Goal: Communication & Community: Share content

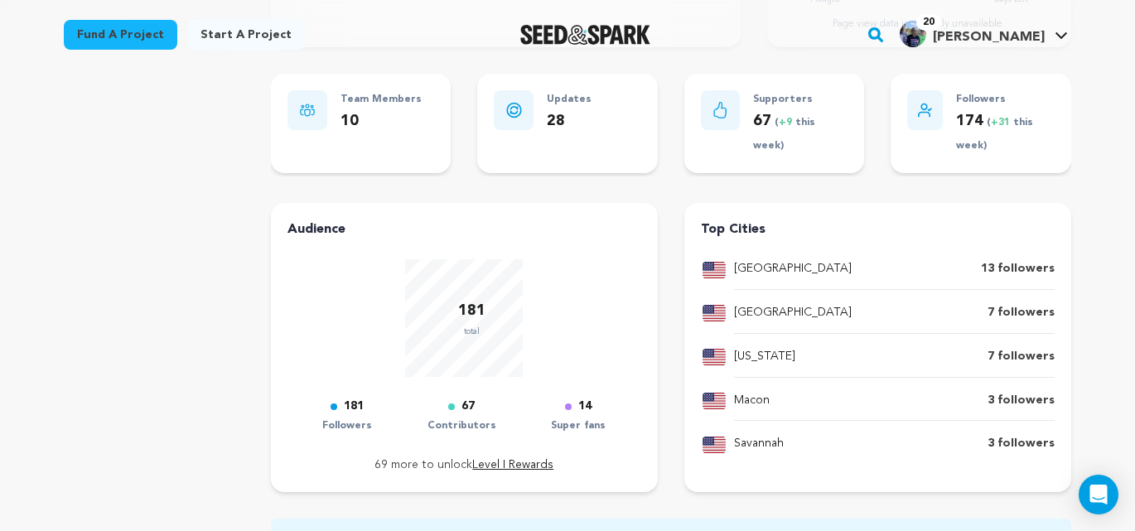
scroll to position [506, 0]
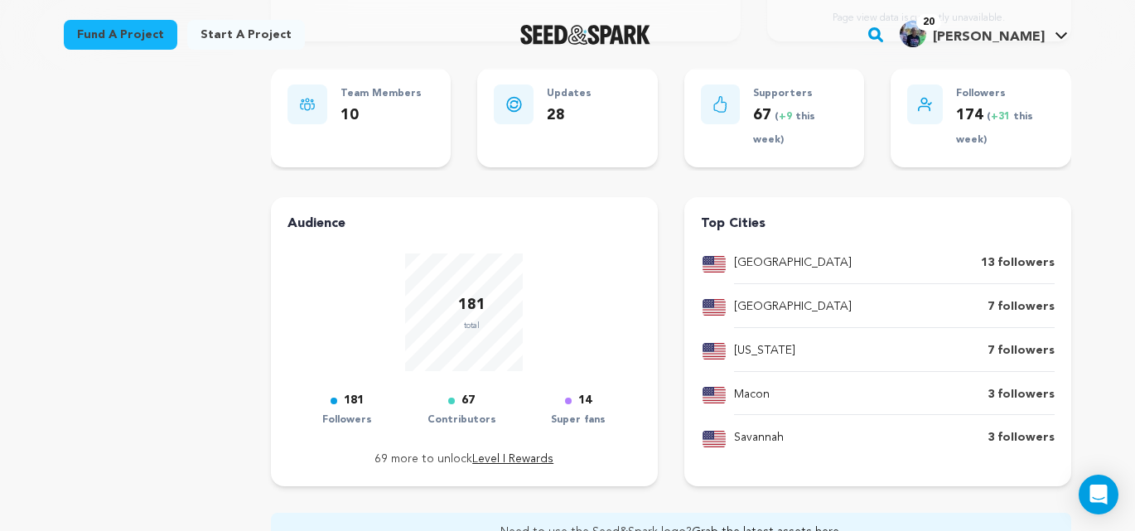
click at [1010, 31] on span "[PERSON_NAME]" at bounding box center [989, 37] width 112 height 13
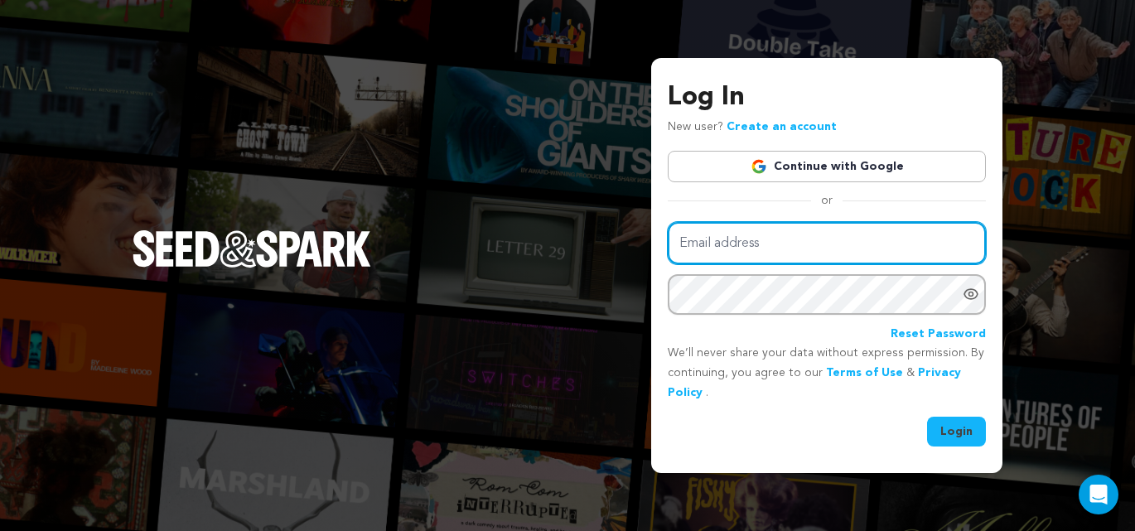
type input "harrislinda@me.com"
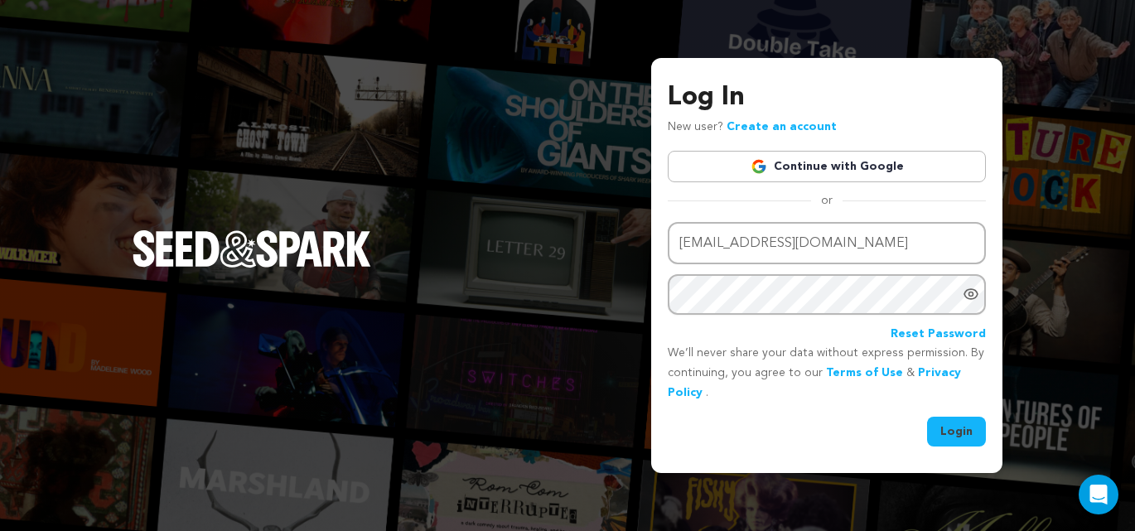
click at [953, 436] on button "Login" at bounding box center [956, 432] width 59 height 30
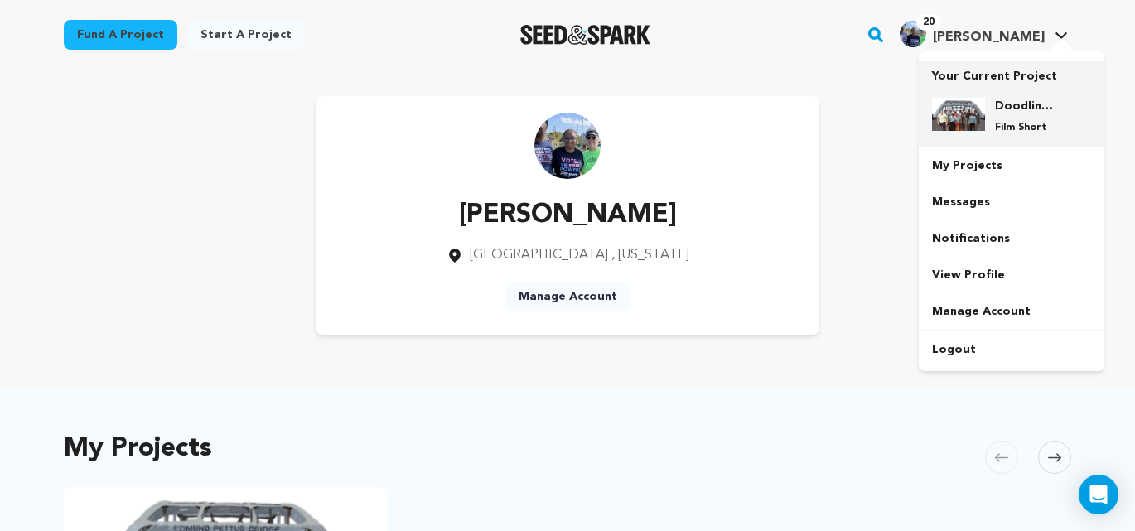
click at [1001, 118] on div "Doodling for Democracy Film Short" at bounding box center [1025, 116] width 80 height 36
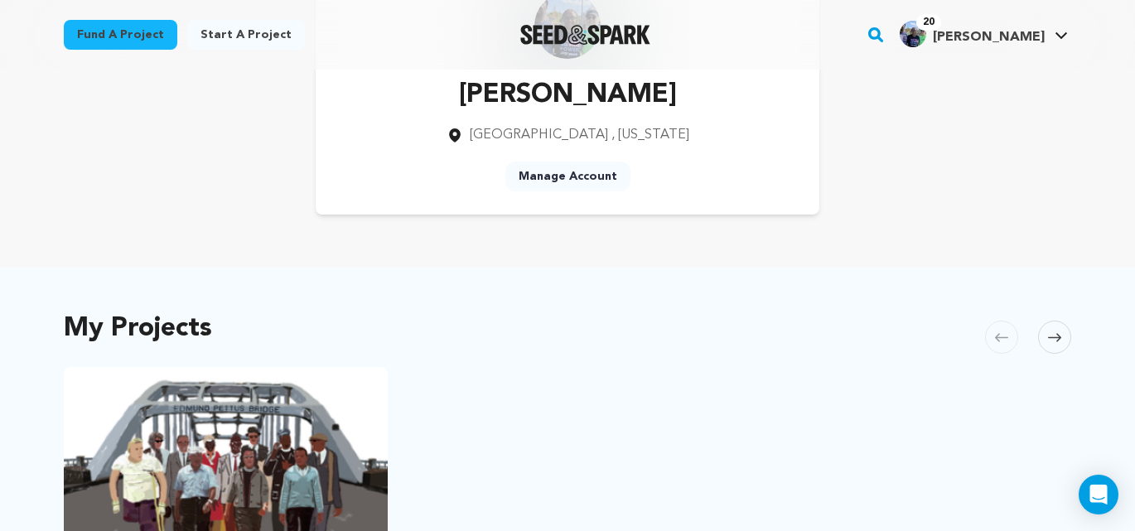
scroll to position [224, 0]
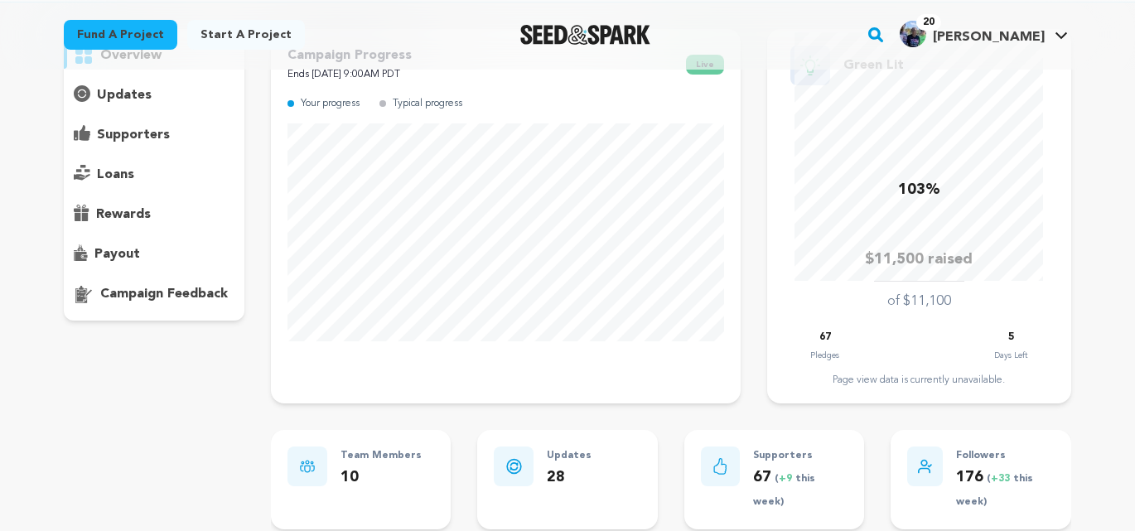
scroll to position [132, 0]
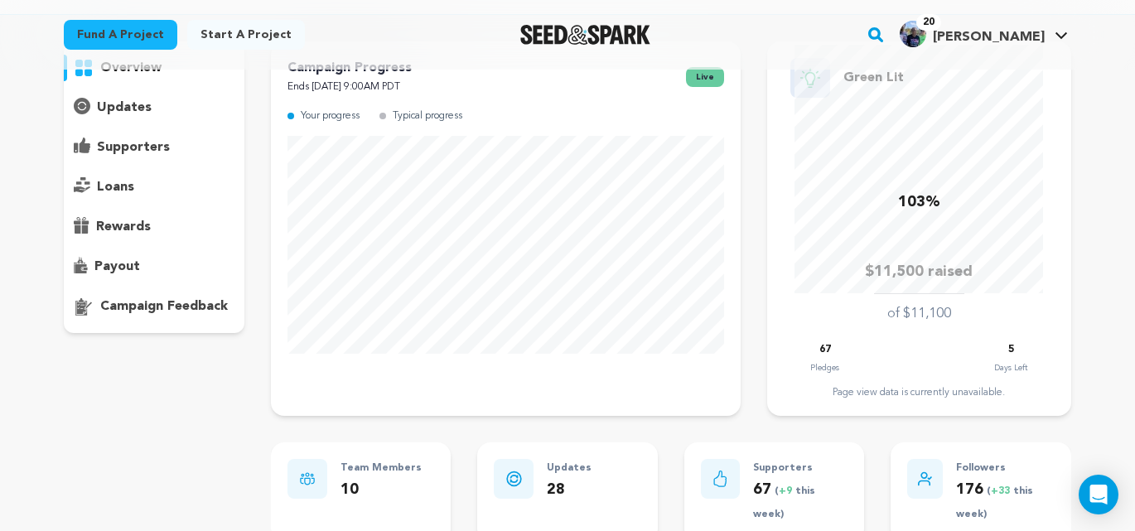
click at [139, 108] on p "updates" at bounding box center [124, 108] width 55 height 20
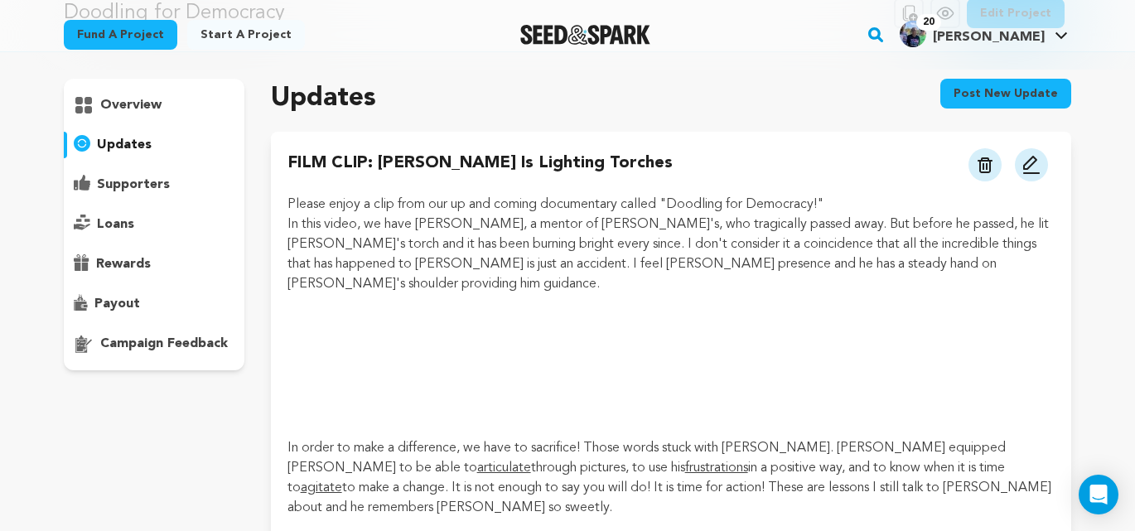
scroll to position [100, 0]
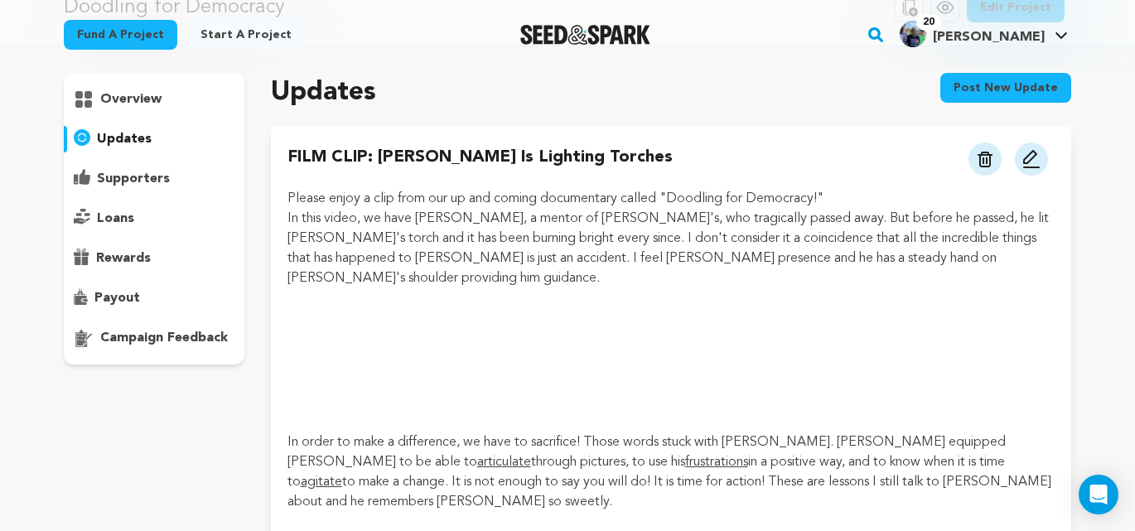
click at [1031, 152] on img at bounding box center [1032, 159] width 20 height 20
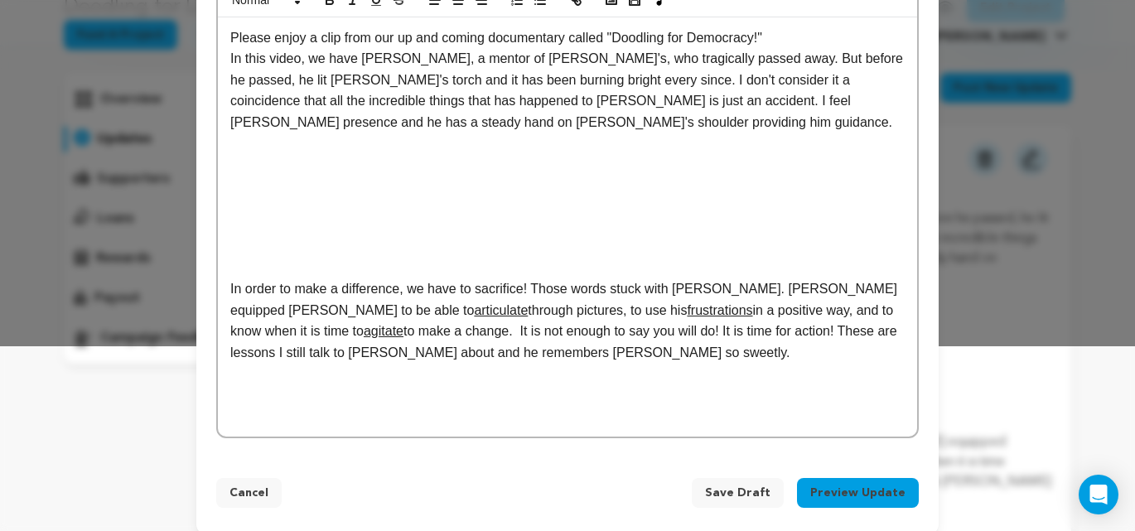
scroll to position [202, 0]
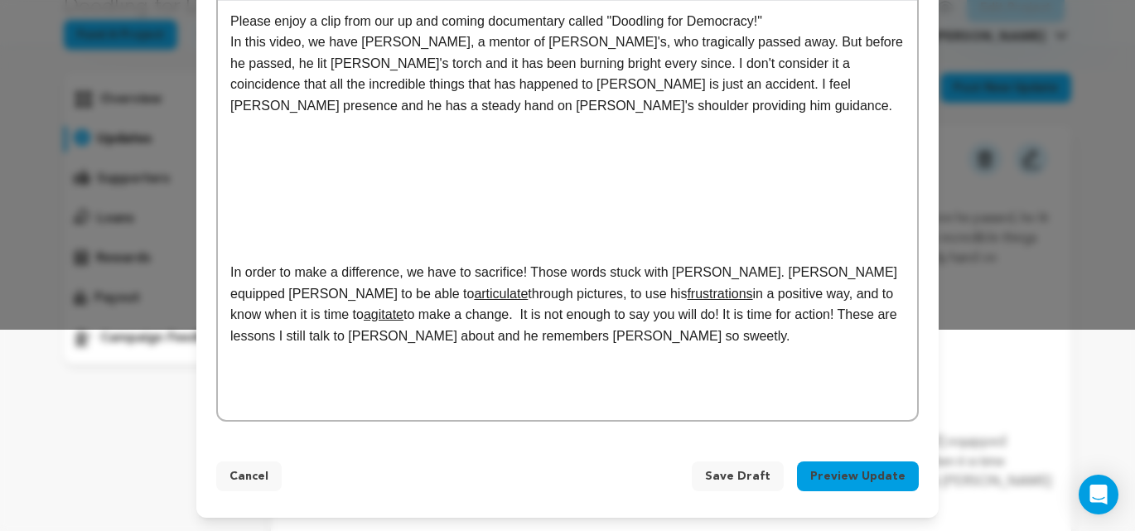
click at [861, 479] on button "Preview Update" at bounding box center [858, 477] width 122 height 30
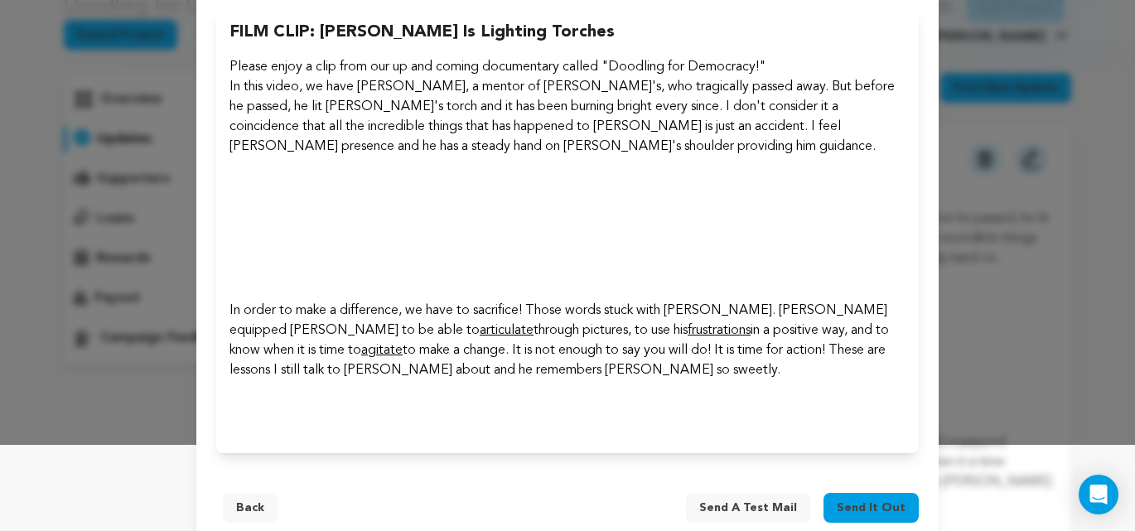
scroll to position [118, 0]
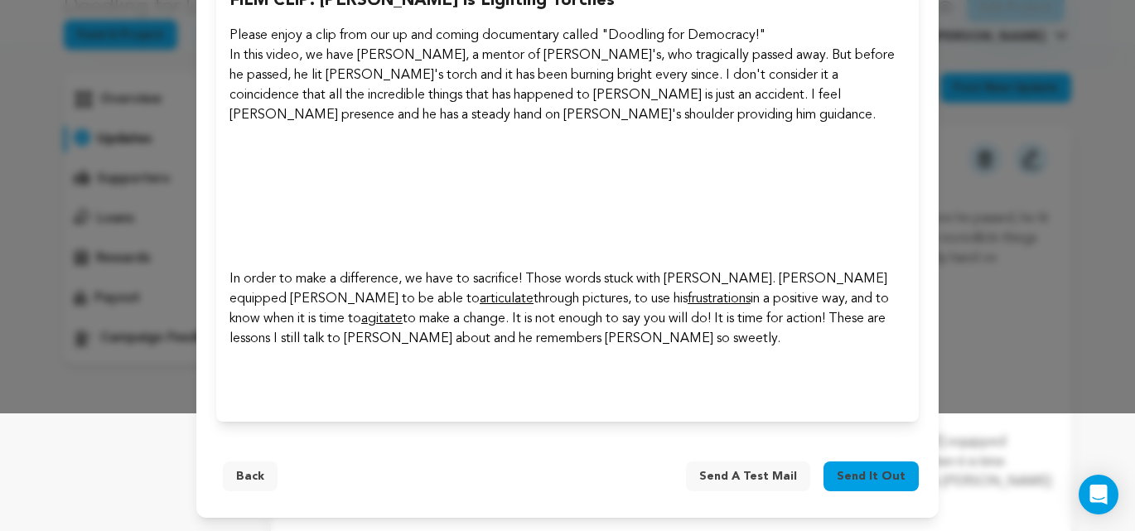
drag, startPoint x: 887, startPoint y: 478, endPoint x: 851, endPoint y: 435, distance: 55.9
click at [887, 478] on span "Send it out" at bounding box center [871, 476] width 69 height 17
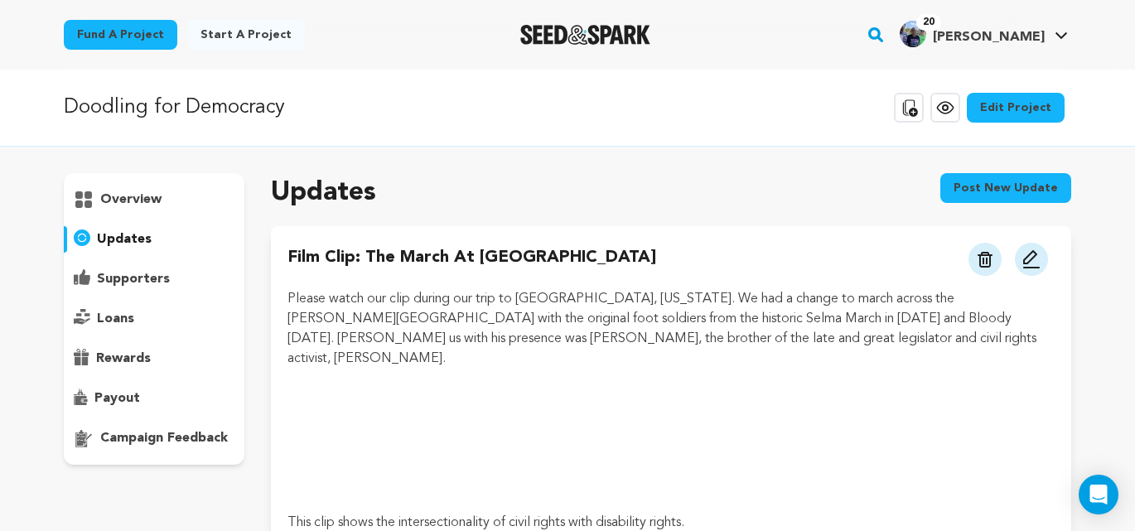
click at [126, 240] on p "updates" at bounding box center [124, 240] width 55 height 20
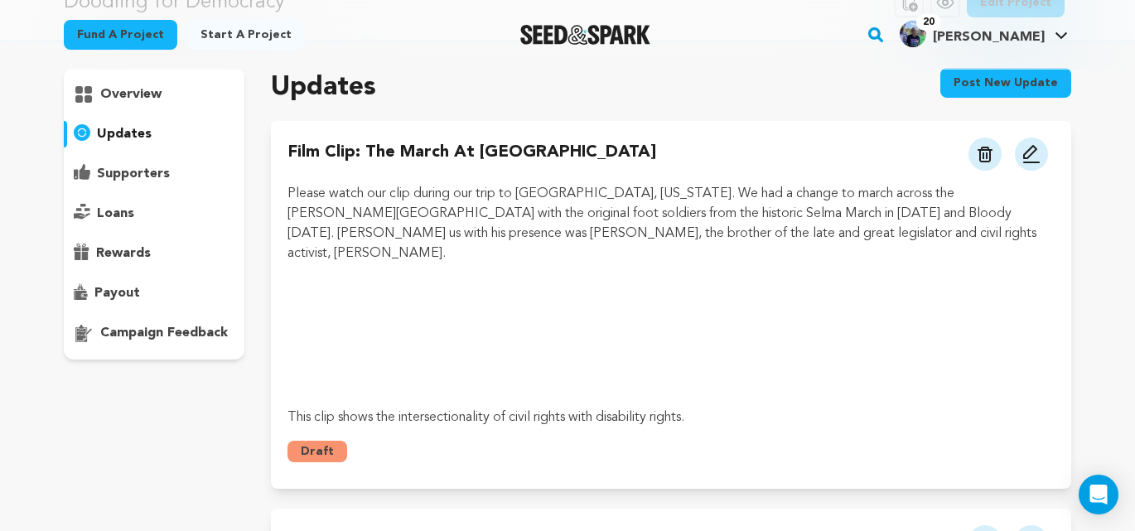
scroll to position [117, 0]
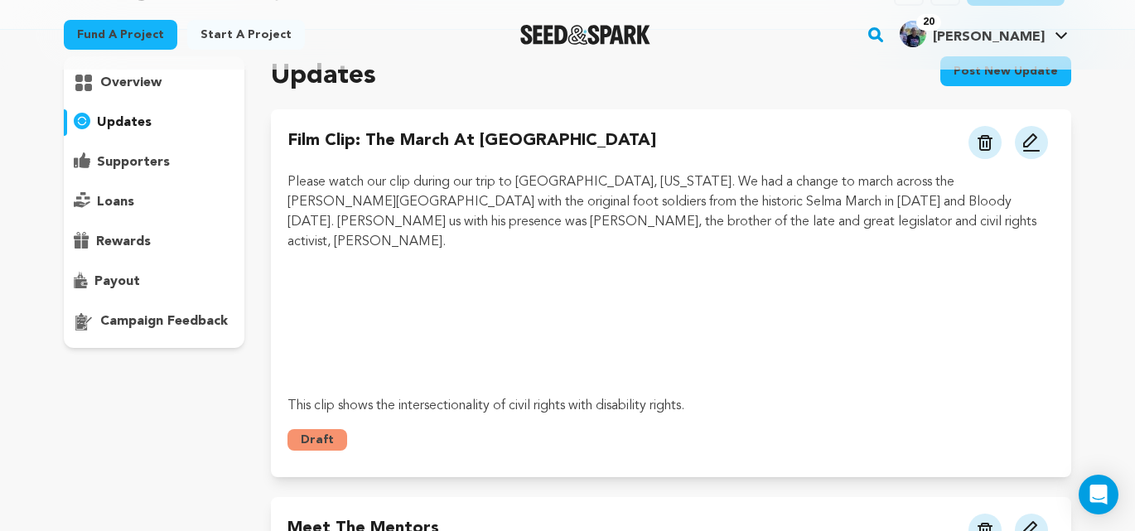
click at [1034, 142] on img at bounding box center [1032, 143] width 20 height 20
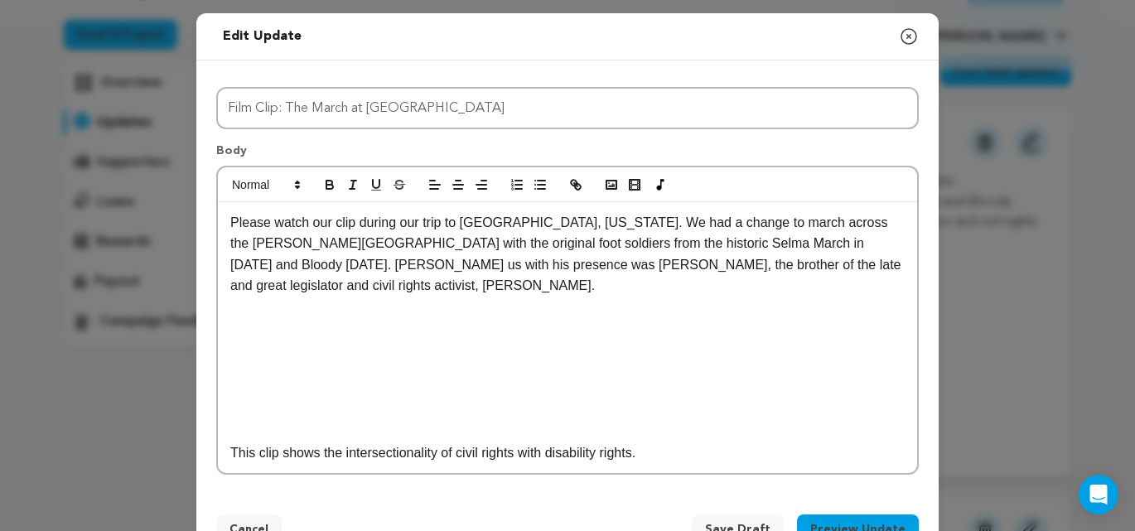
click at [916, 37] on icon "button" at bounding box center [909, 36] width 15 height 15
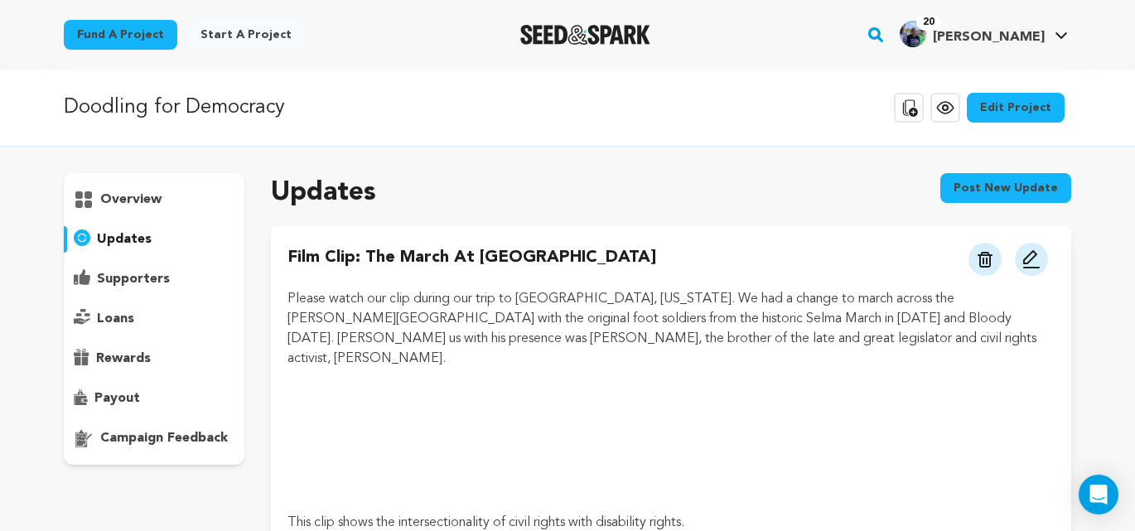
scroll to position [2, 0]
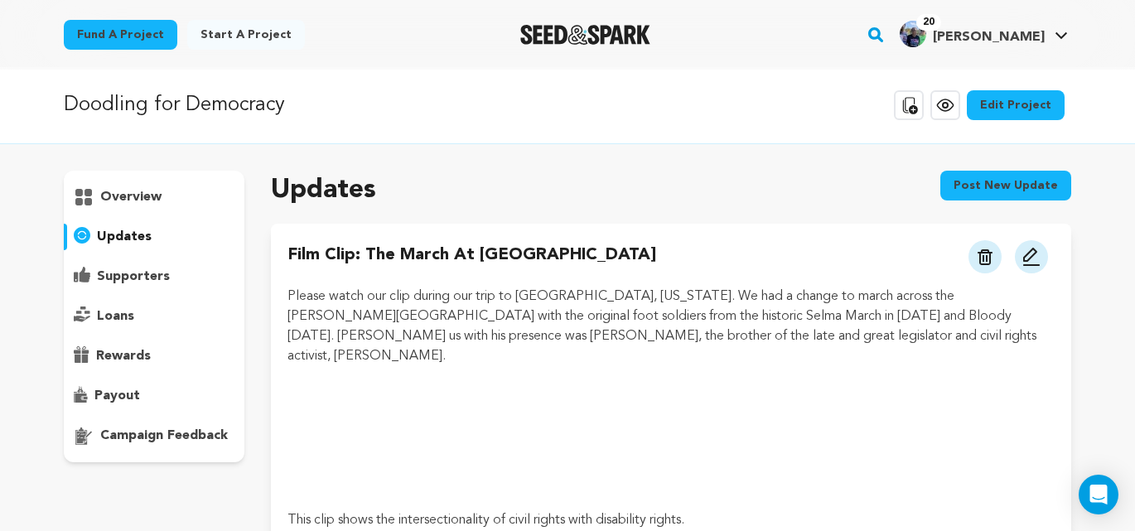
click at [1004, 38] on span "[PERSON_NAME]" at bounding box center [989, 37] width 112 height 13
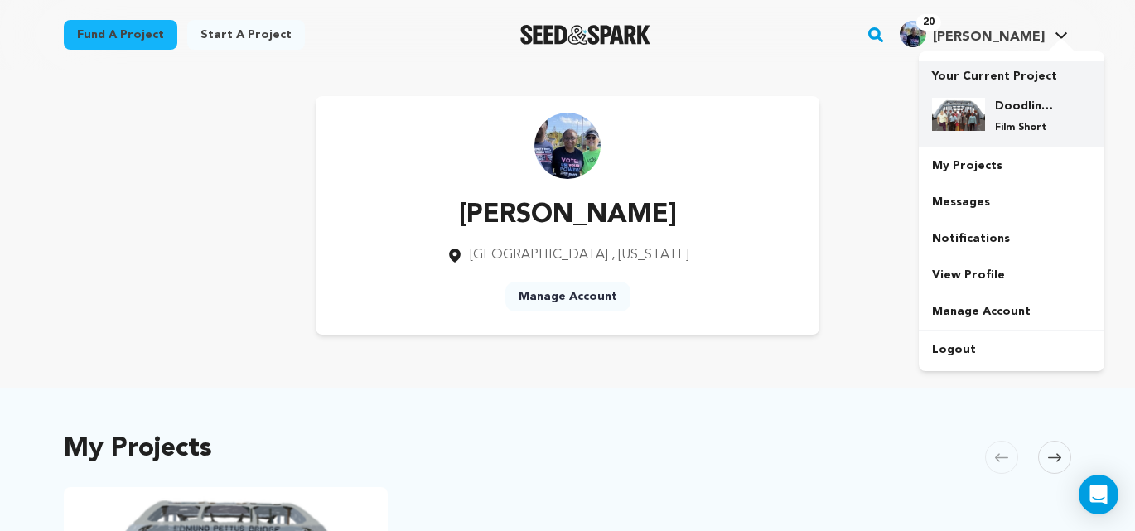
click at [1002, 114] on div "Doodling for Democracy Film Short" at bounding box center [1025, 116] width 80 height 36
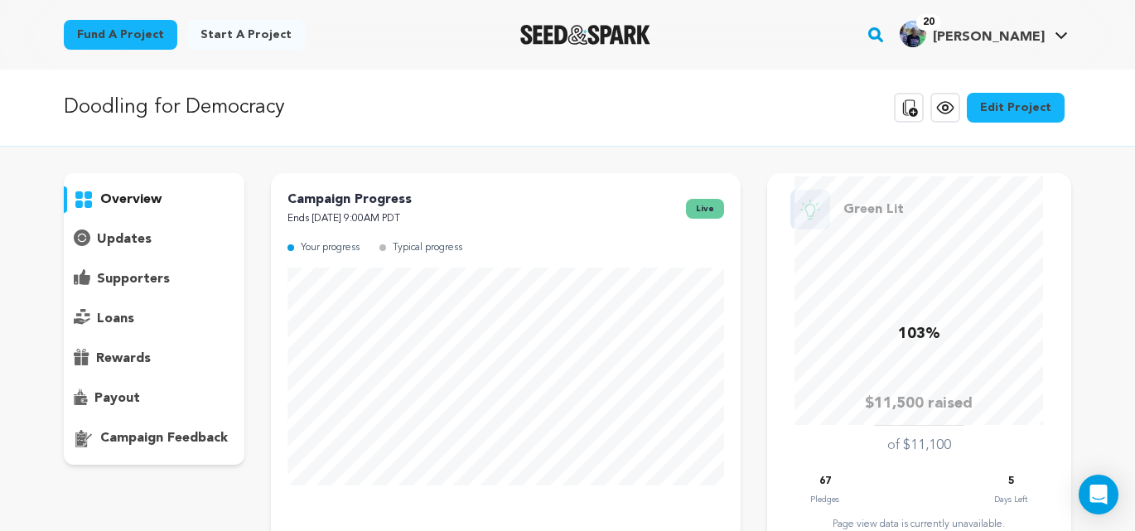
click at [956, 113] on icon at bounding box center [946, 108] width 20 height 20
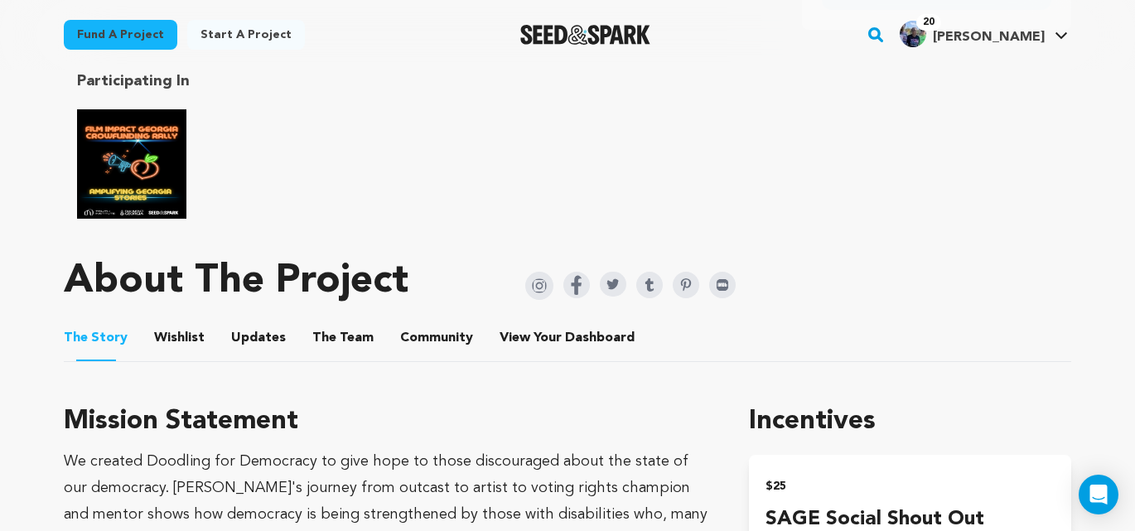
scroll to position [906, 0]
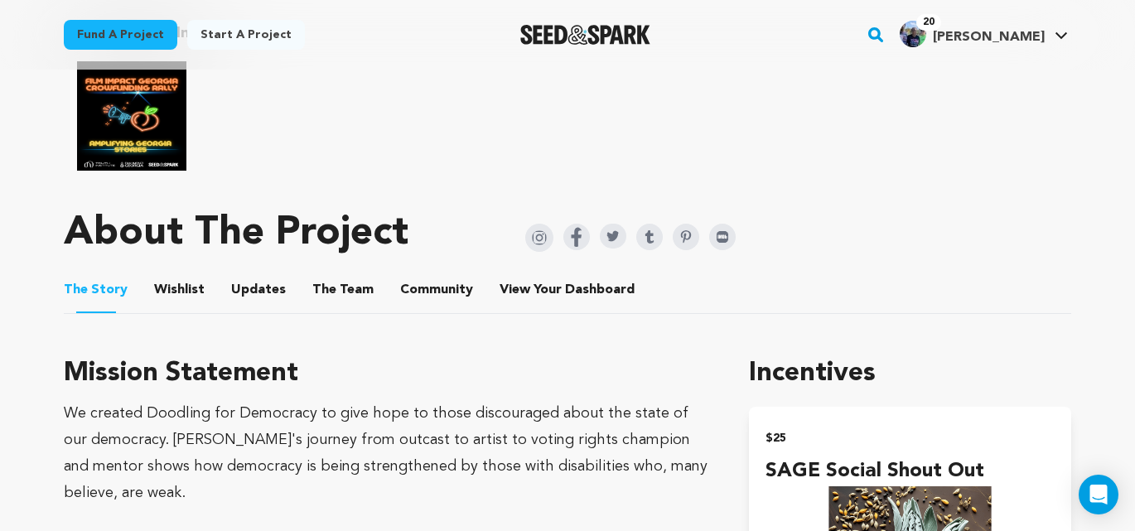
click at [336, 277] on button "The Team" at bounding box center [343, 294] width 40 height 40
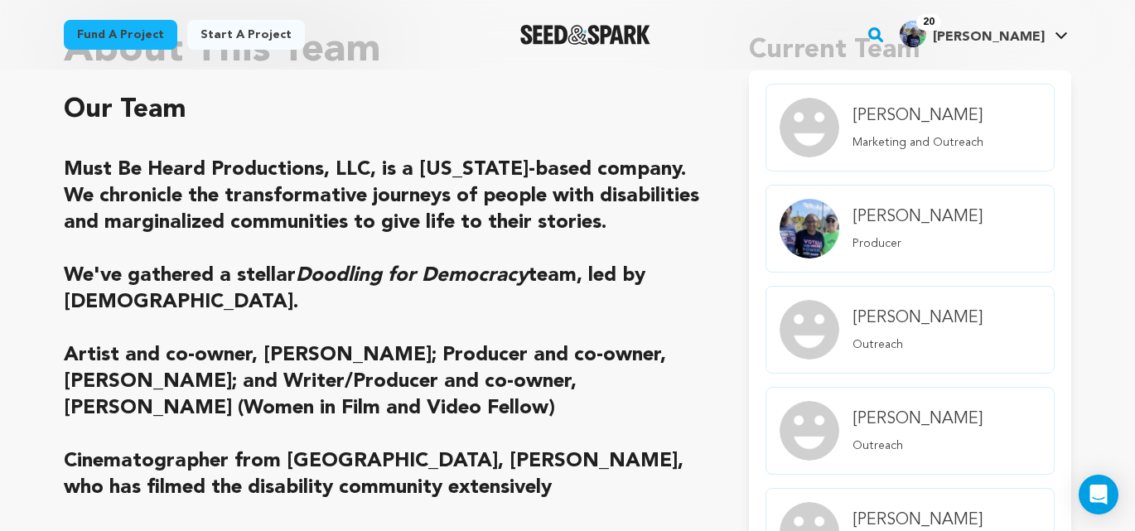
scroll to position [1228, 0]
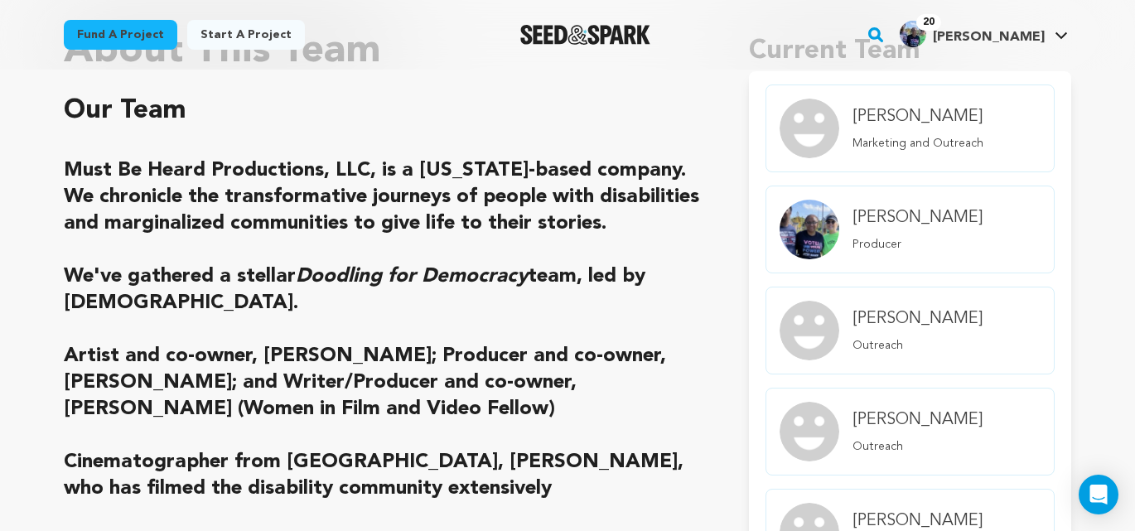
click at [882, 414] on h4 "Braciale Lindsey" at bounding box center [918, 420] width 130 height 23
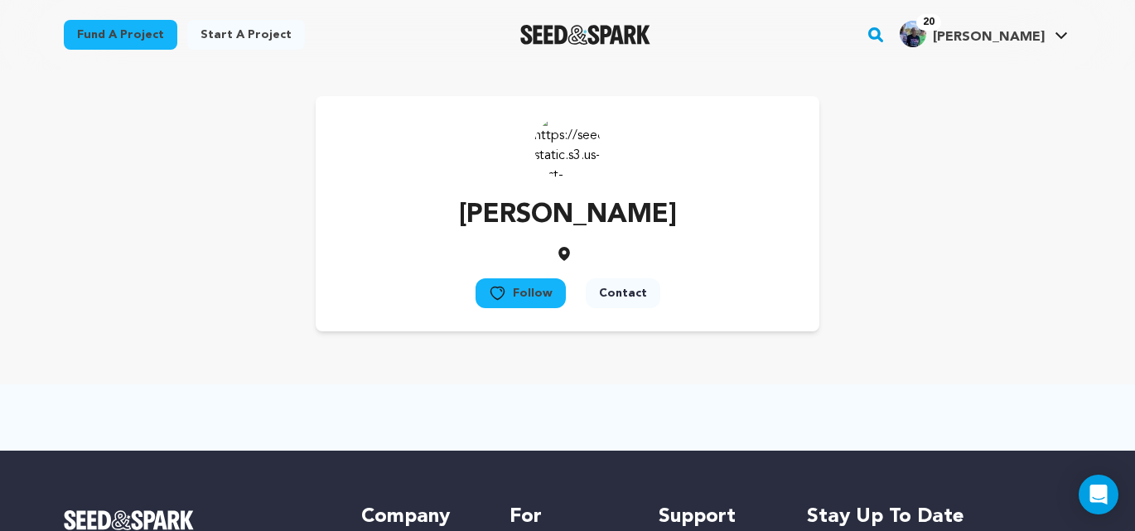
click at [1002, 40] on span "[PERSON_NAME]" at bounding box center [989, 37] width 112 height 13
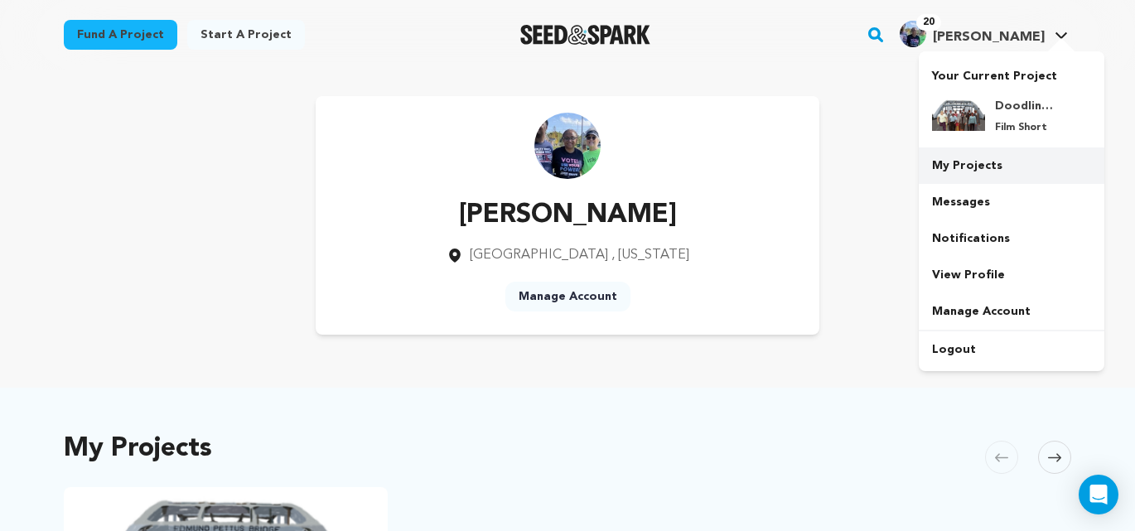
click at [962, 167] on link "My Projects" at bounding box center [1012, 166] width 186 height 36
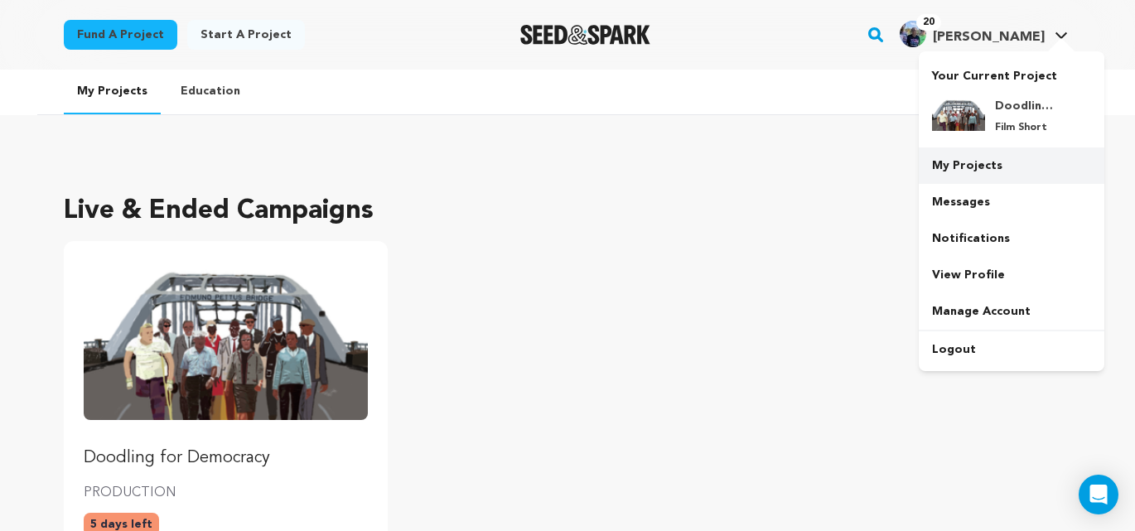
click at [970, 172] on link "My Projects" at bounding box center [1012, 166] width 186 height 36
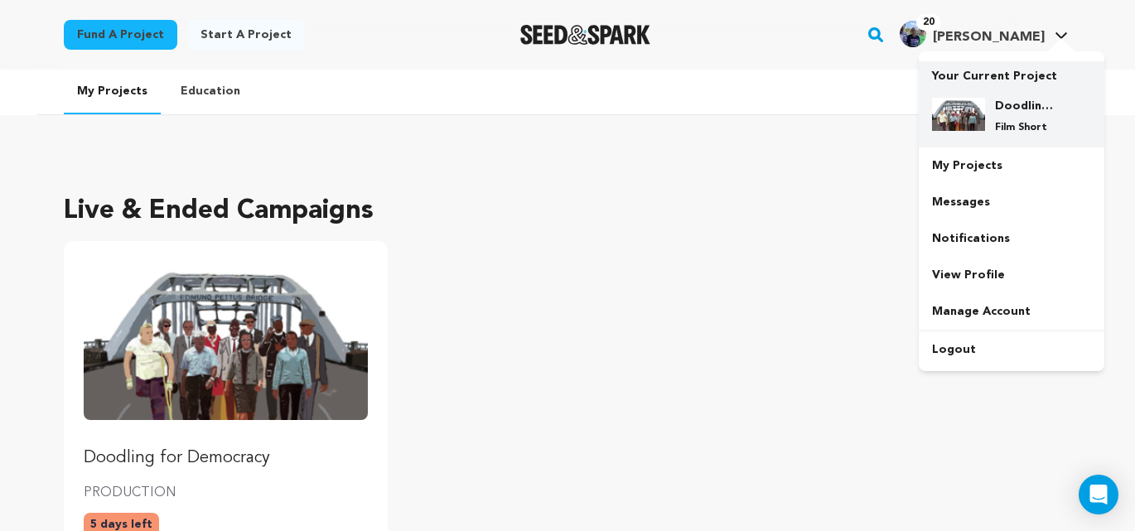
click at [995, 109] on h4 "Doodling for Democracy" at bounding box center [1025, 106] width 60 height 17
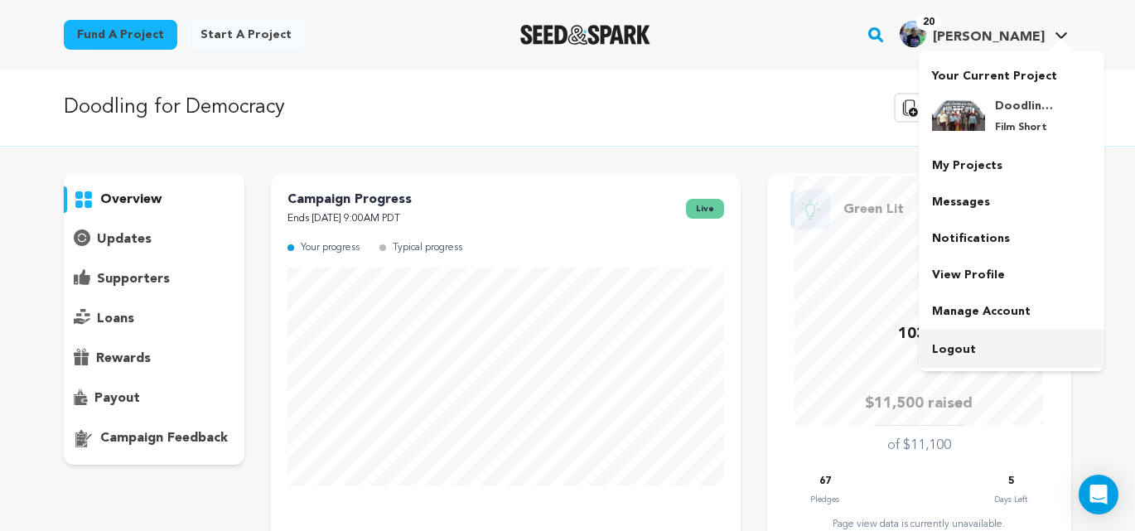
click at [963, 354] on link "Logout" at bounding box center [1012, 350] width 186 height 36
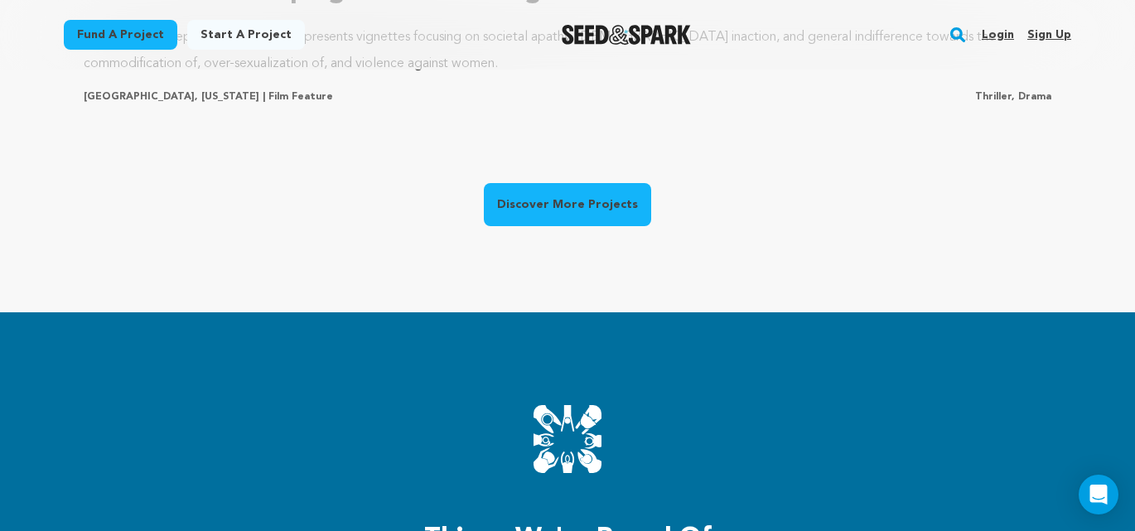
scroll to position [1537, 0]
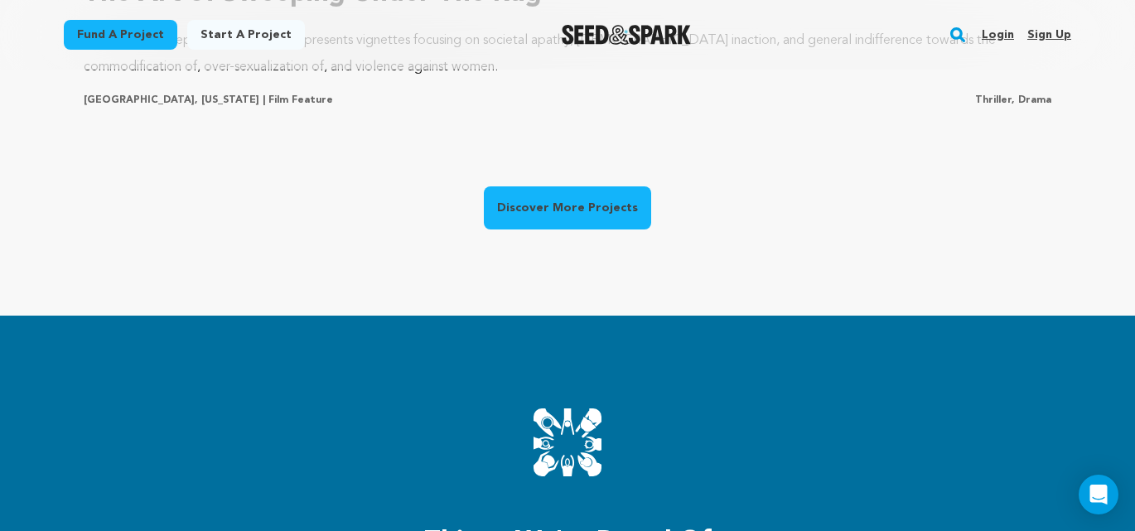
click at [589, 215] on link "Discover More Projects" at bounding box center [567, 207] width 167 height 43
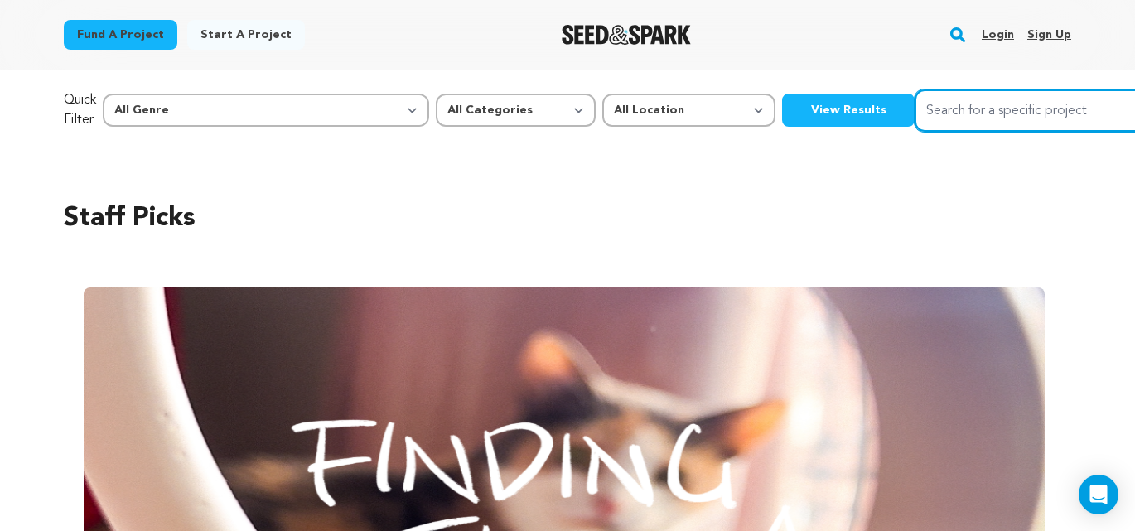
click at [915, 117] on input "Search for a specific project" at bounding box center [1039, 111] width 249 height 42
type input "Fishy"
click at [1134, 99] on button "Search" at bounding box center [1144, 109] width 20 height 20
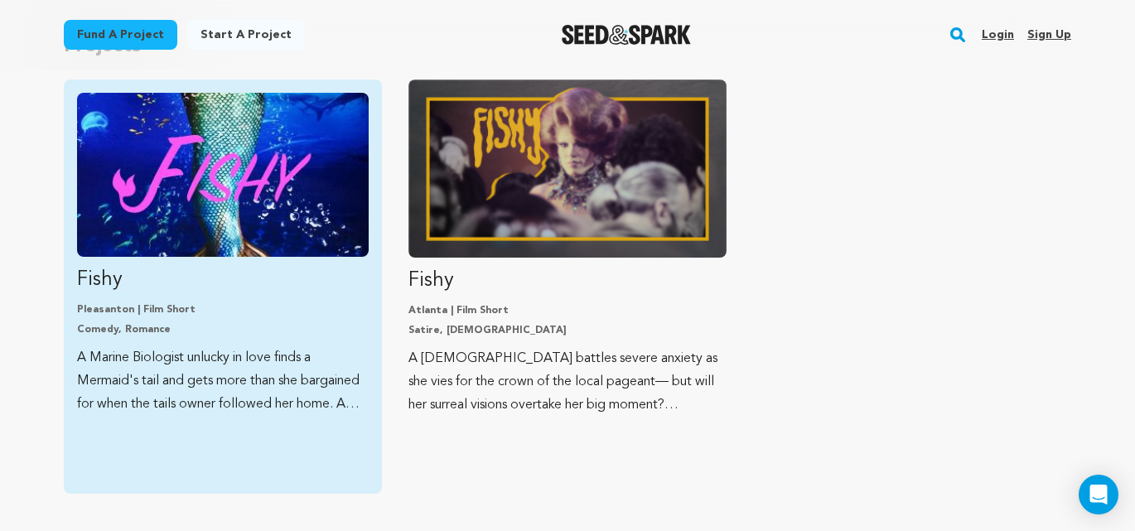
scroll to position [187, 0]
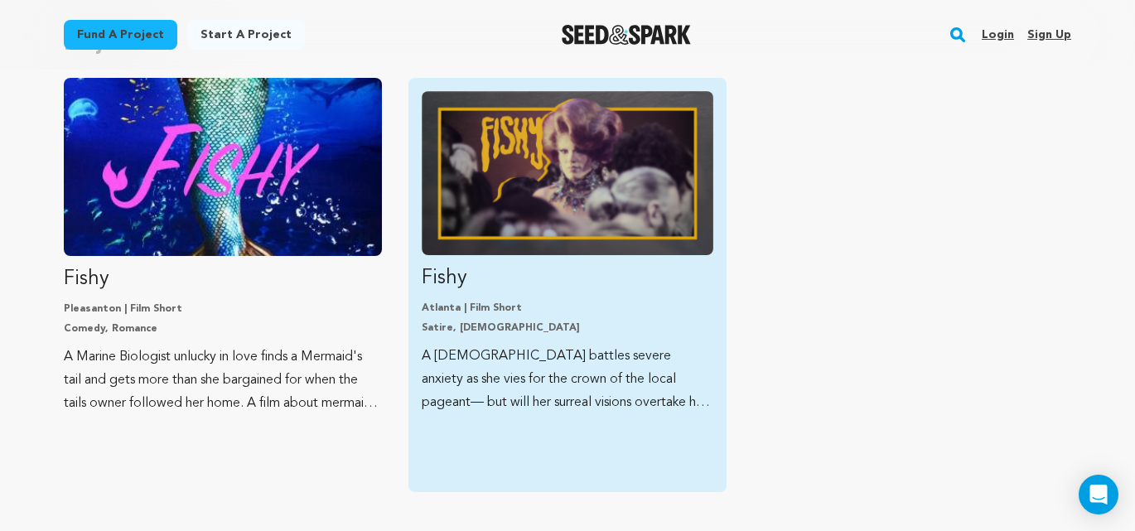
click at [552, 211] on img "Fund Fishy" at bounding box center [568, 173] width 292 height 164
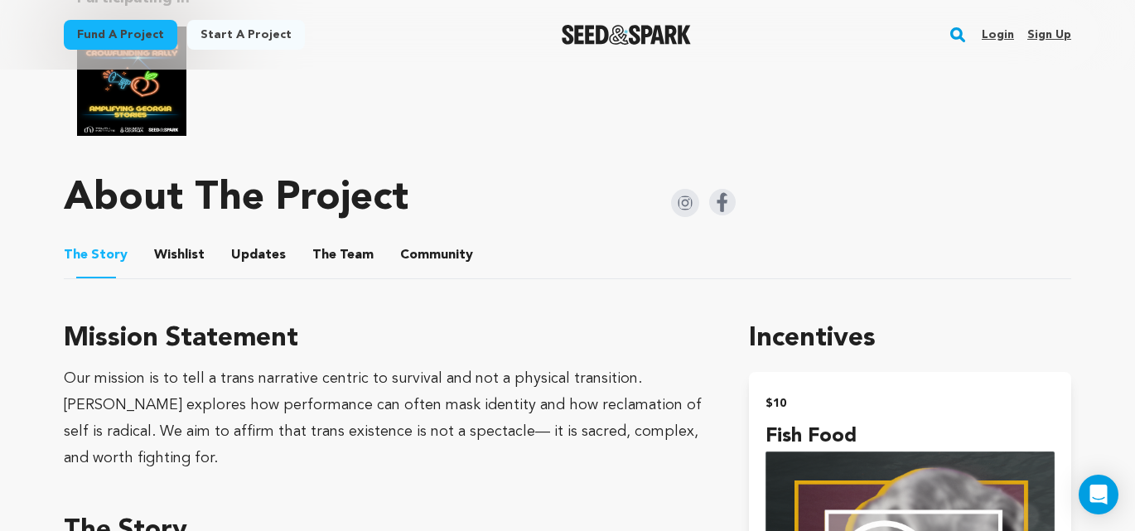
scroll to position [912, 0]
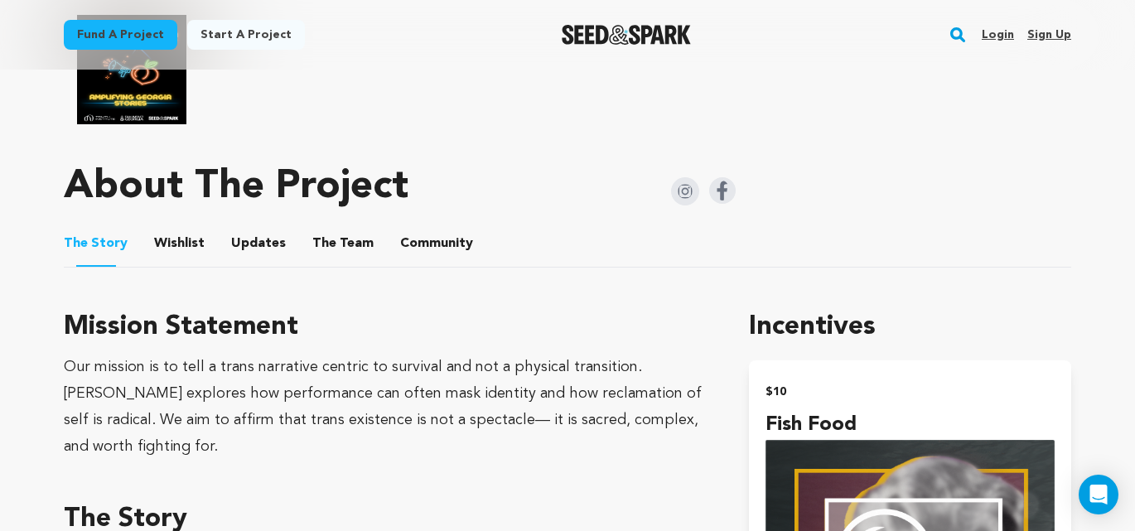
click at [346, 230] on button "The Team" at bounding box center [343, 247] width 40 height 40
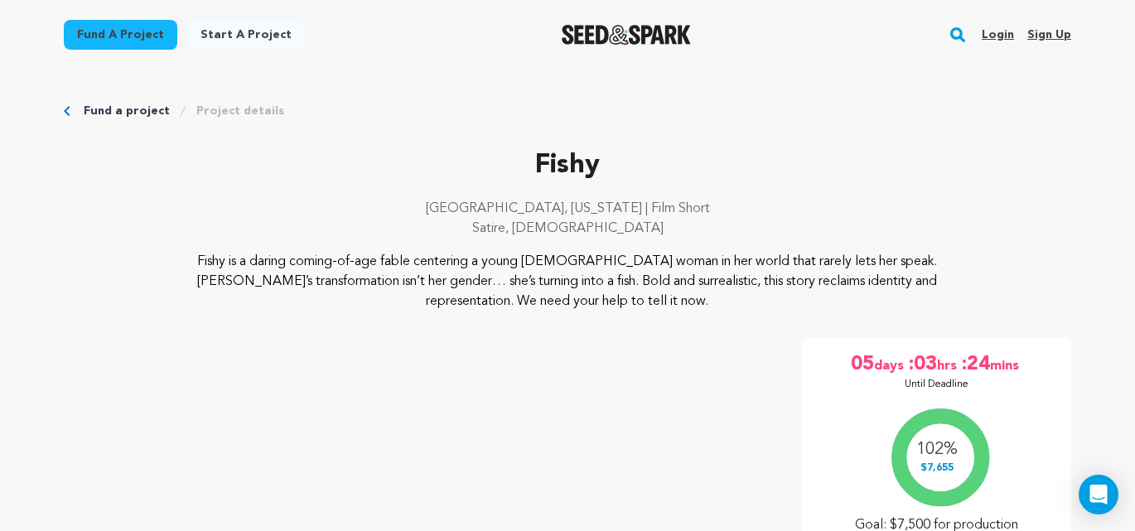
click at [119, 112] on link "Fund a project" at bounding box center [127, 111] width 86 height 17
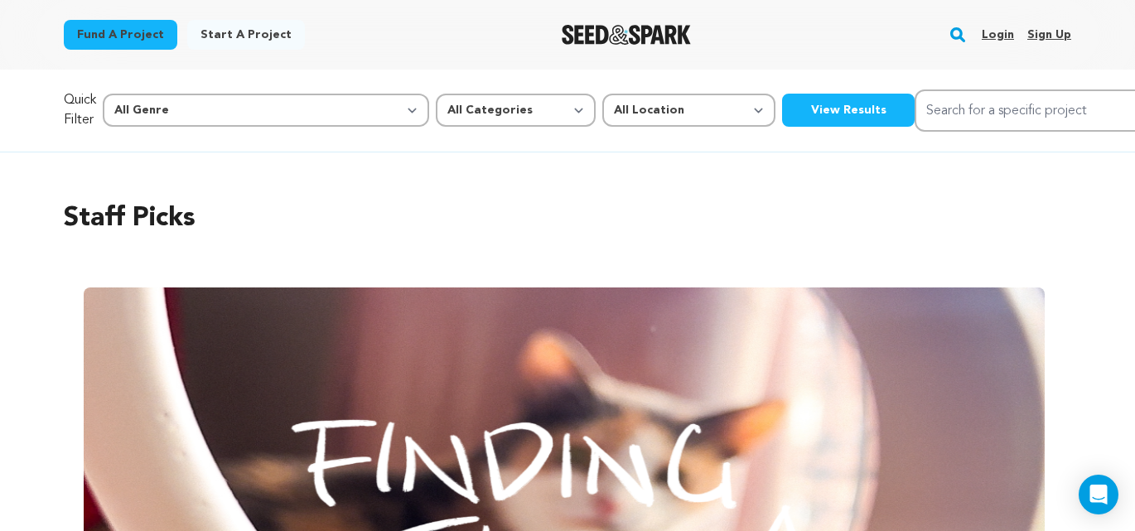
scroll to position [16, 0]
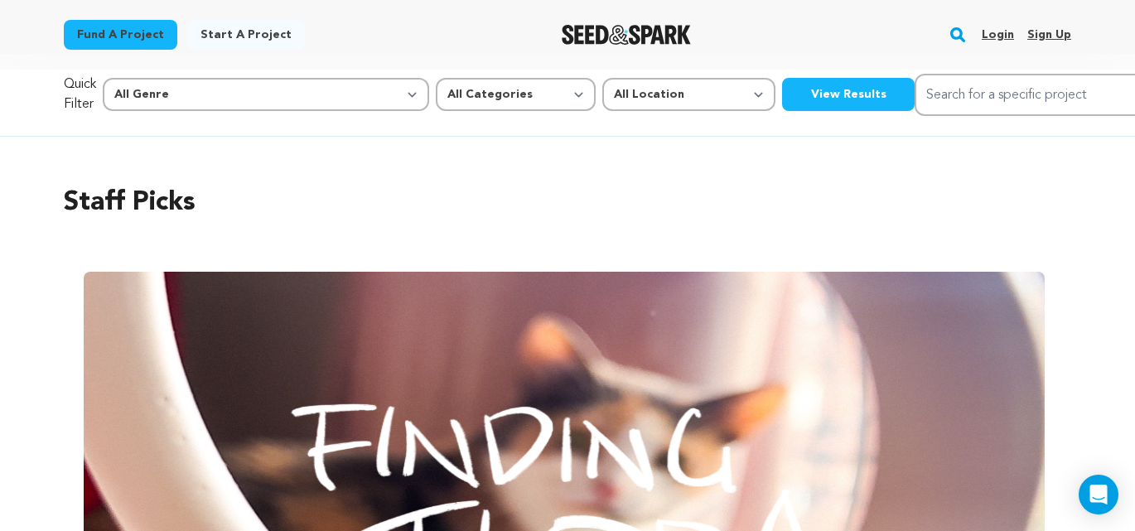
click at [1002, 35] on link "Login" at bounding box center [998, 35] width 32 height 27
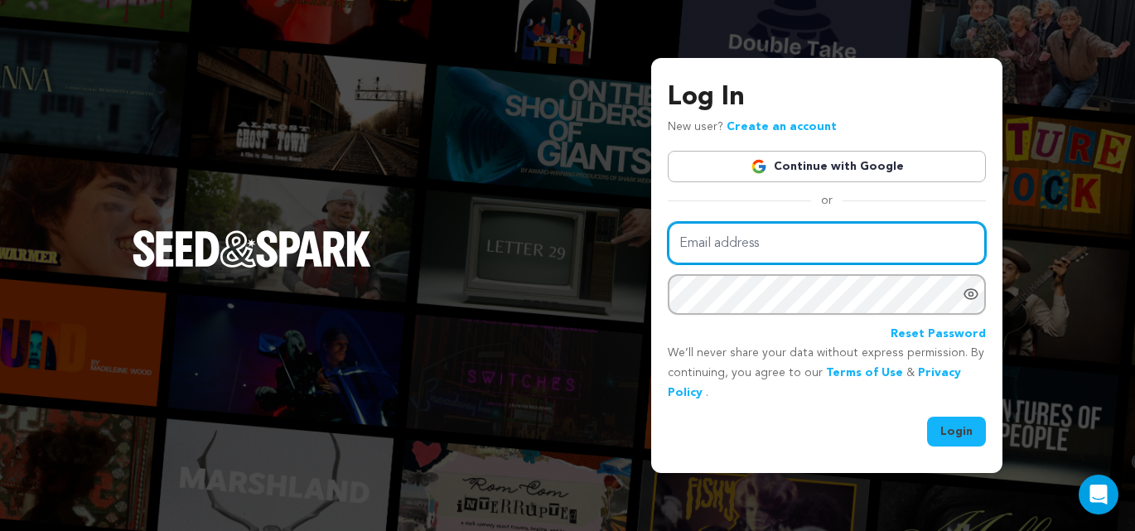
type input "[EMAIL_ADDRESS][DOMAIN_NAME]"
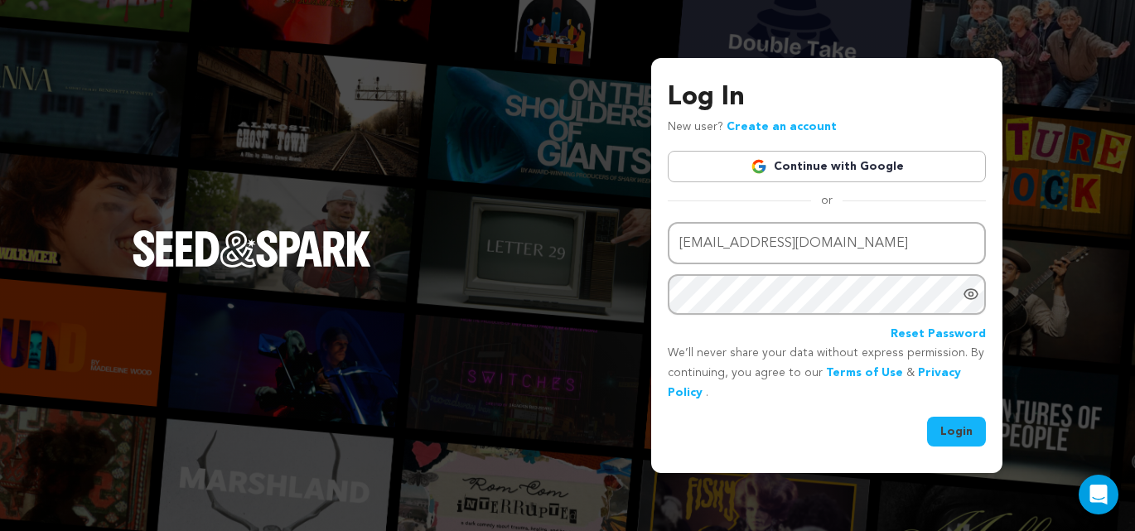
click at [960, 428] on button "Login" at bounding box center [956, 432] width 59 height 30
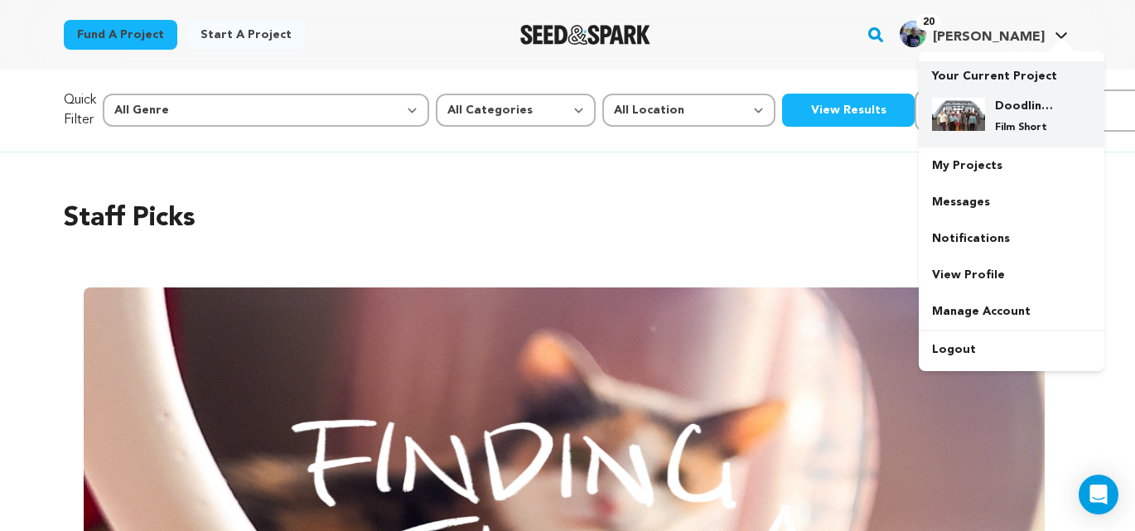
click at [1004, 122] on p "Film Short" at bounding box center [1025, 127] width 60 height 13
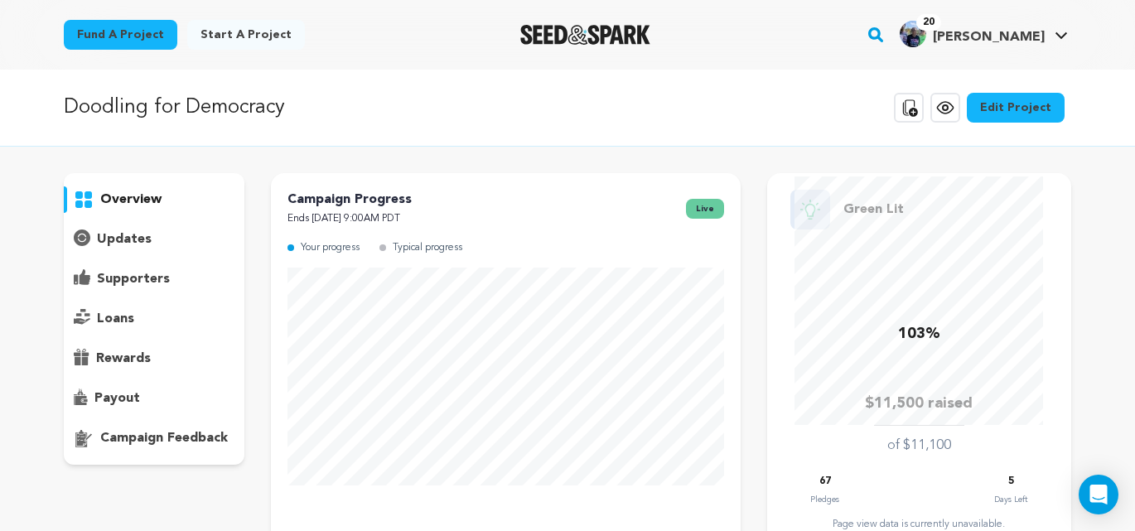
click at [129, 237] on p "updates" at bounding box center [124, 240] width 55 height 20
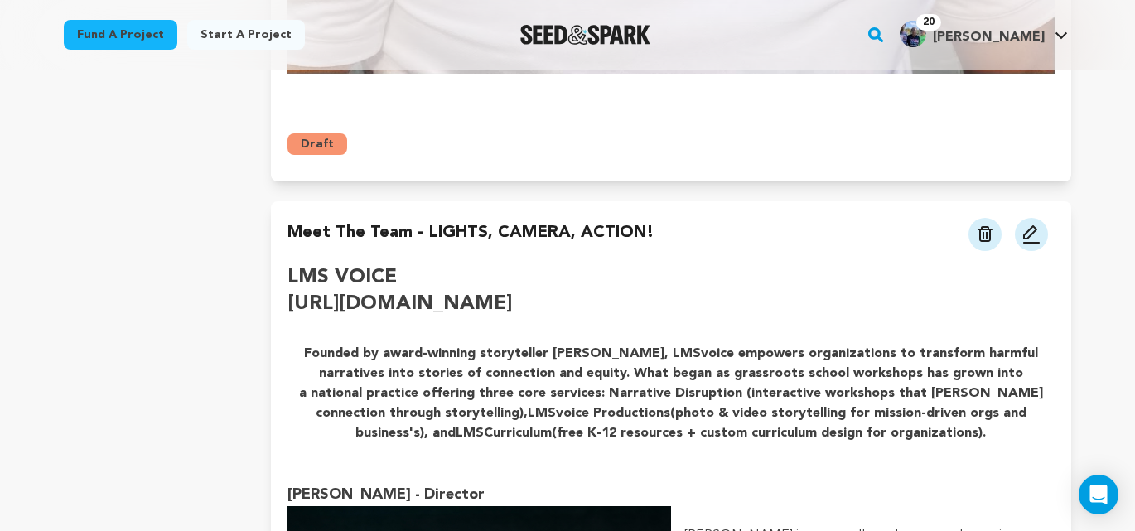
scroll to position [2328, 0]
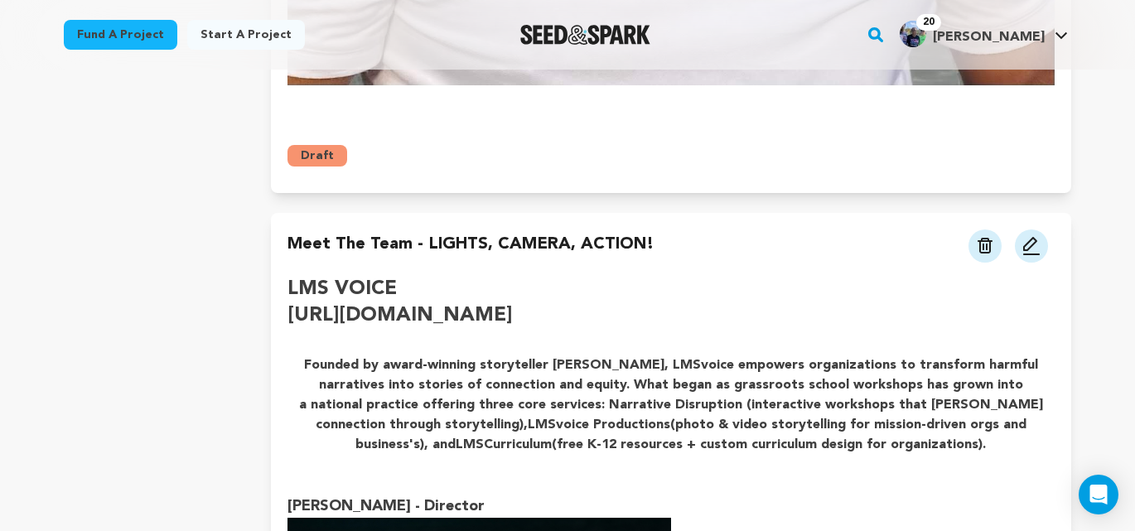
click at [421, 306] on link "[URL][DOMAIN_NAME]" at bounding box center [400, 316] width 225 height 20
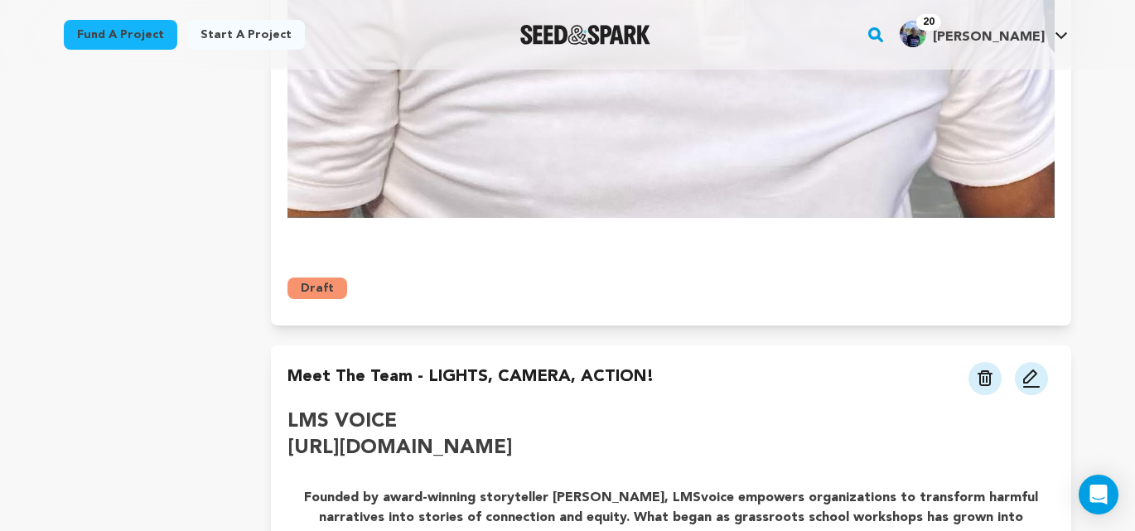
scroll to position [2217, 0]
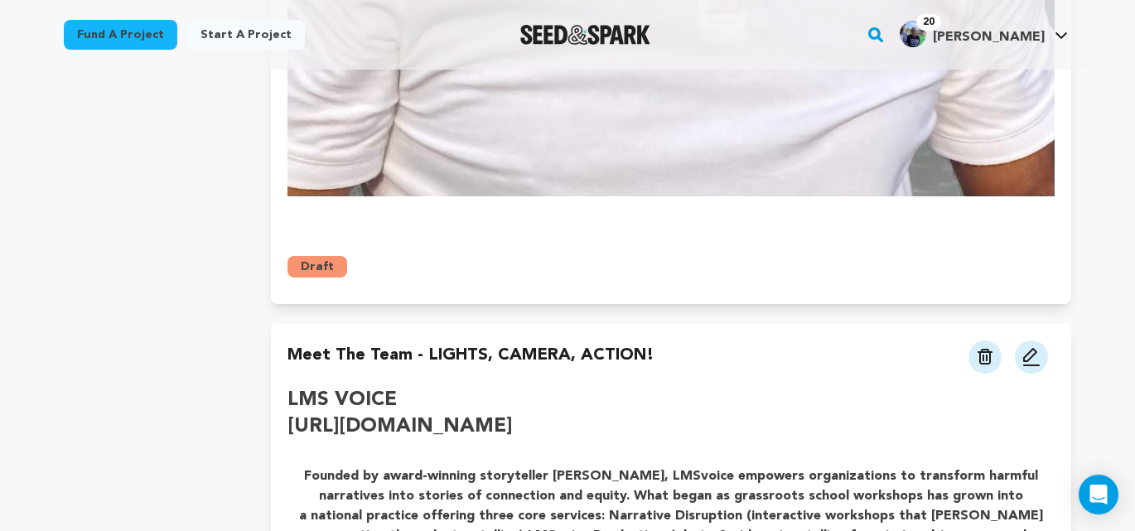
click at [1031, 347] on img at bounding box center [1032, 357] width 20 height 20
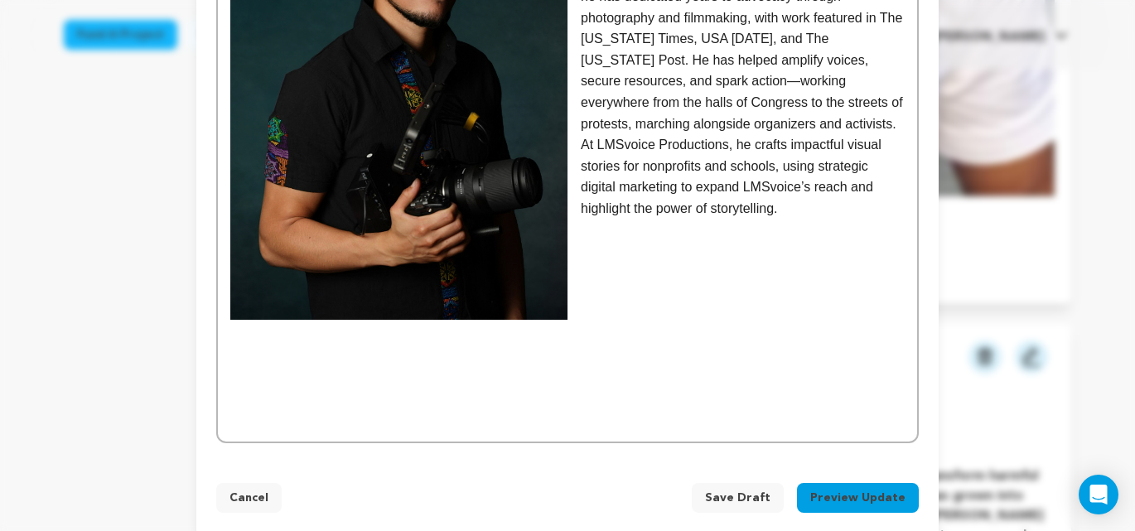
scroll to position [1417, 0]
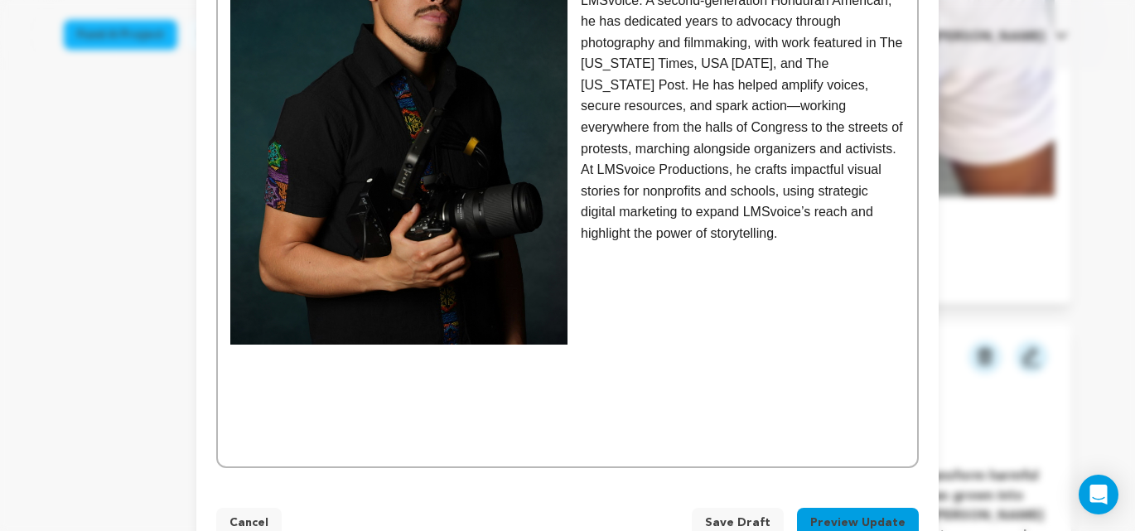
drag, startPoint x: 367, startPoint y: 390, endPoint x: 342, endPoint y: 387, distance: 25.1
click at [367, 393] on p at bounding box center [567, 404] width 675 height 22
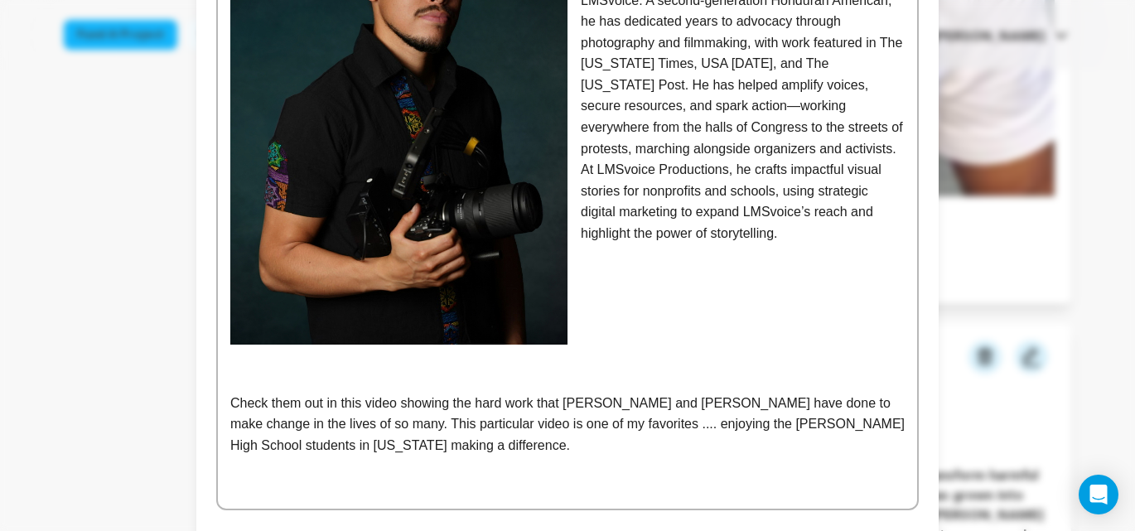
click at [248, 371] on p at bounding box center [567, 382] width 675 height 22
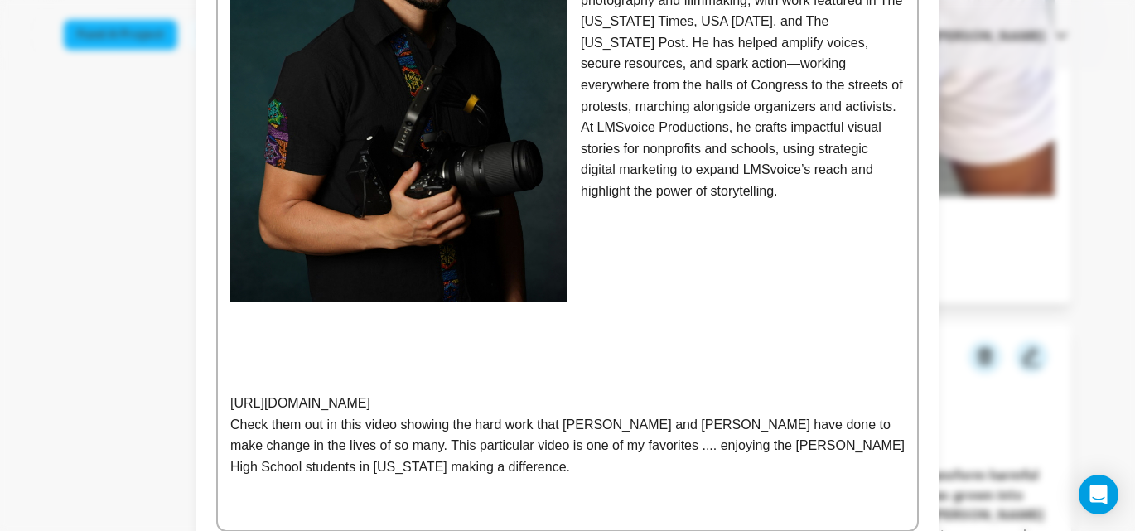
scroll to position [1548, 0]
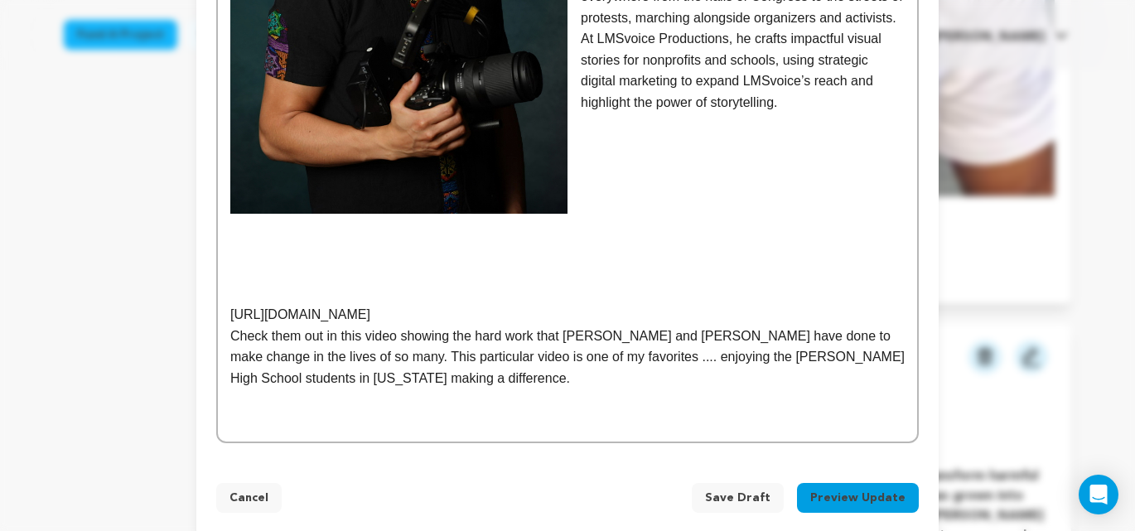
drag, startPoint x: 576, startPoint y: 294, endPoint x: 490, endPoint y: 271, distance: 89.3
click at [231, 304] on p "[URL][DOMAIN_NAME]" at bounding box center [567, 315] width 675 height 22
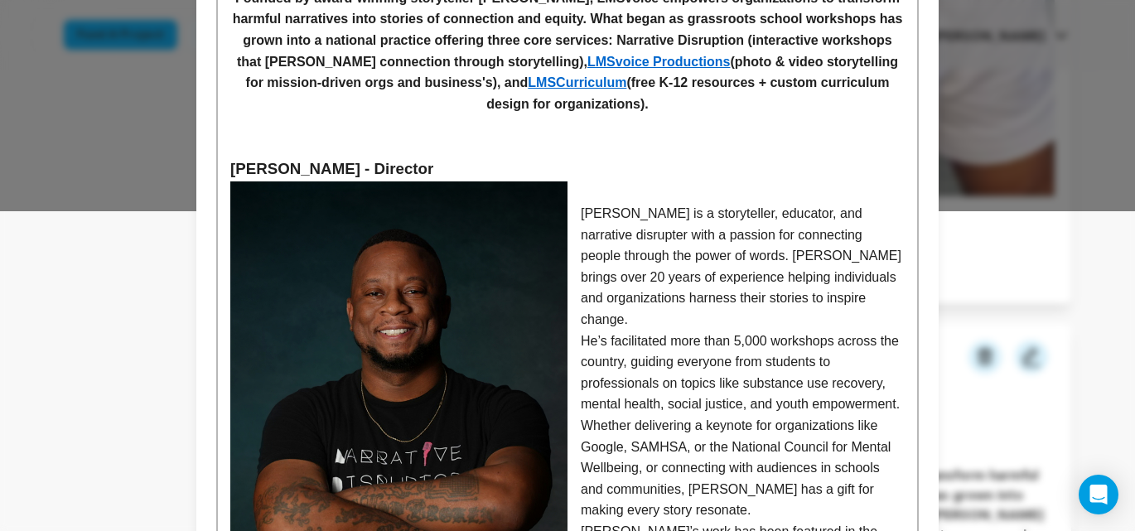
scroll to position [0, 0]
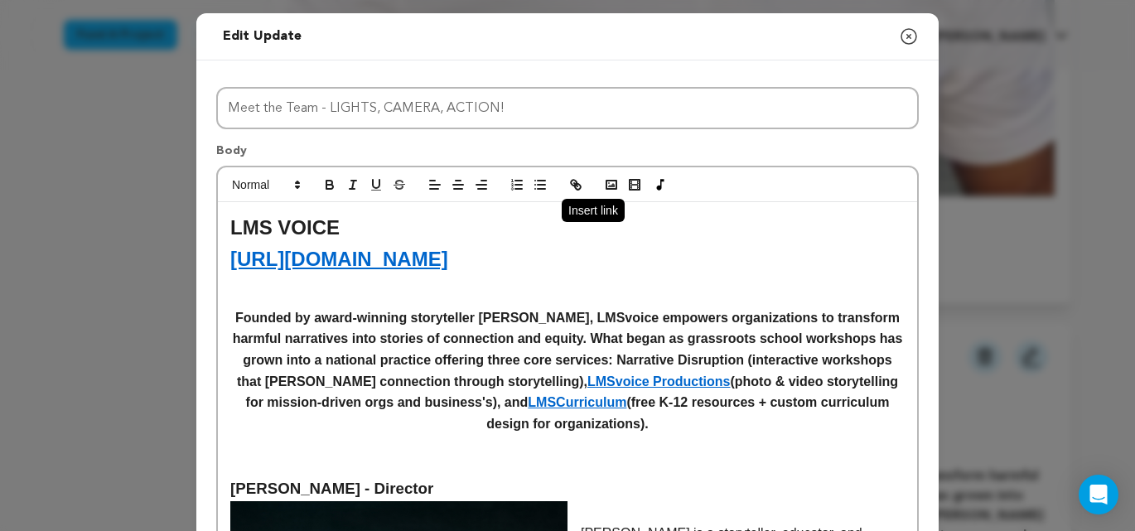
click at [575, 182] on icon "button" at bounding box center [576, 184] width 15 height 15
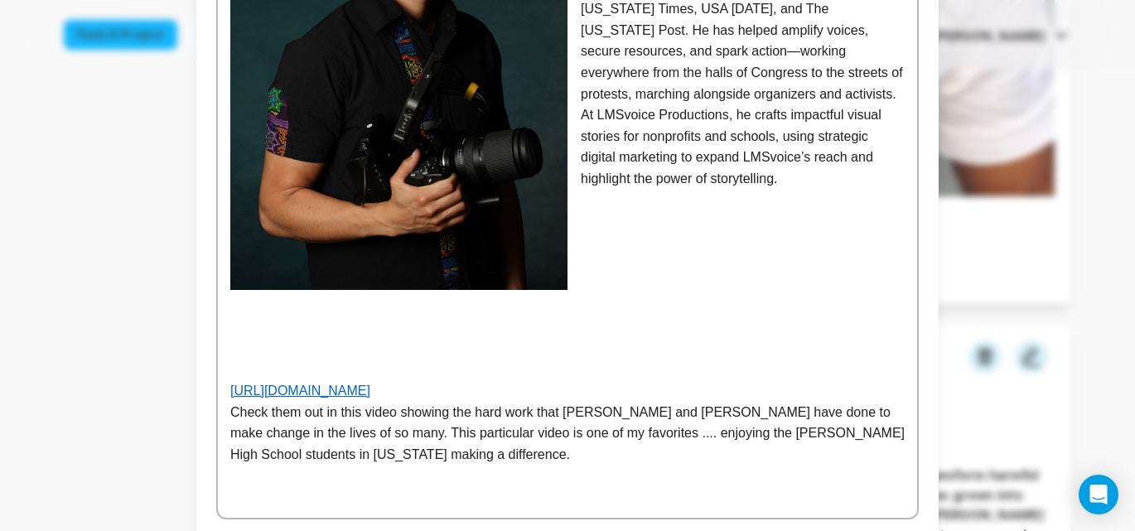
scroll to position [1548, 0]
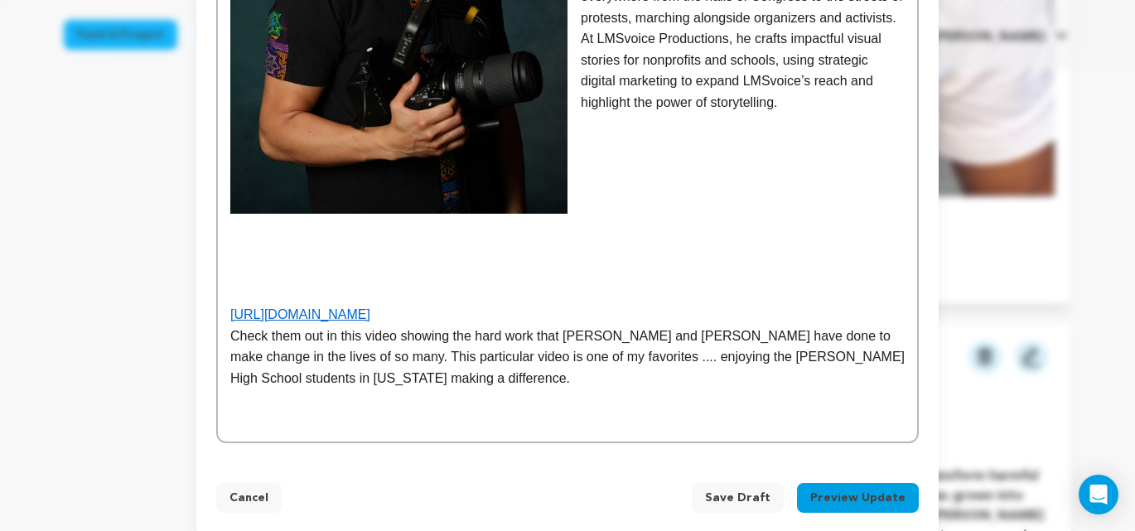
click at [602, 304] on p "[URL][DOMAIN_NAME]" at bounding box center [567, 315] width 675 height 22
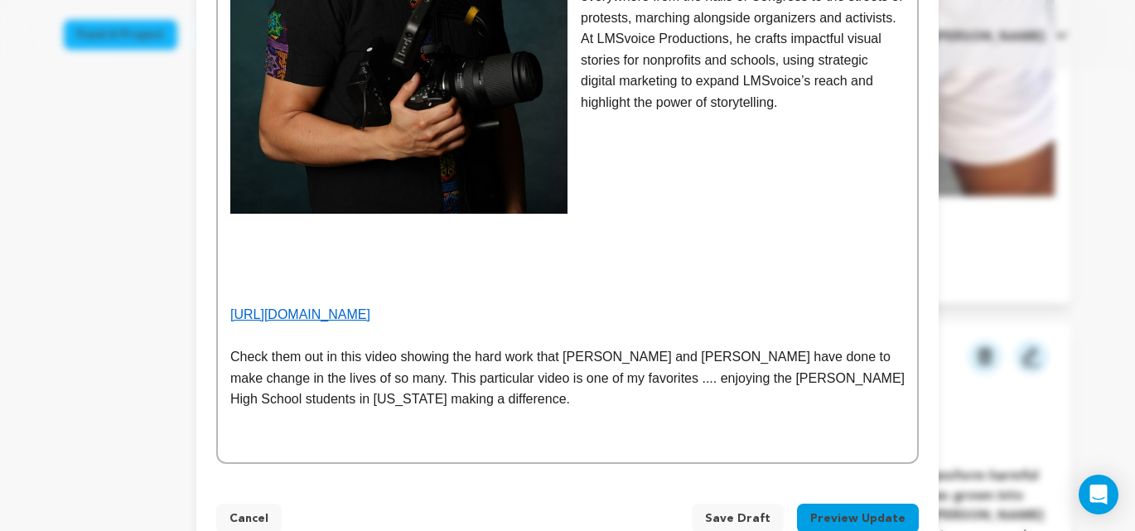
click at [370, 307] on link "[URL][DOMAIN_NAME]" at bounding box center [300, 314] width 140 height 14
click at [403, 322] on link "[URL][DOMAIN_NAME]" at bounding box center [357, 325] width 114 height 22
click at [749, 511] on span "Save Draft" at bounding box center [737, 519] width 65 height 17
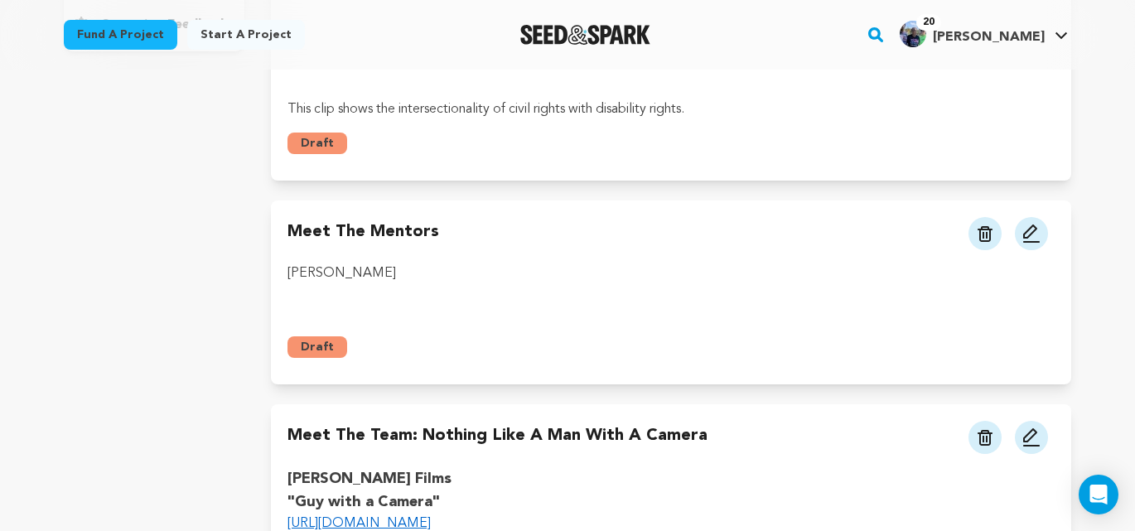
scroll to position [414, 0]
click at [1022, 223] on img at bounding box center [1032, 233] width 20 height 20
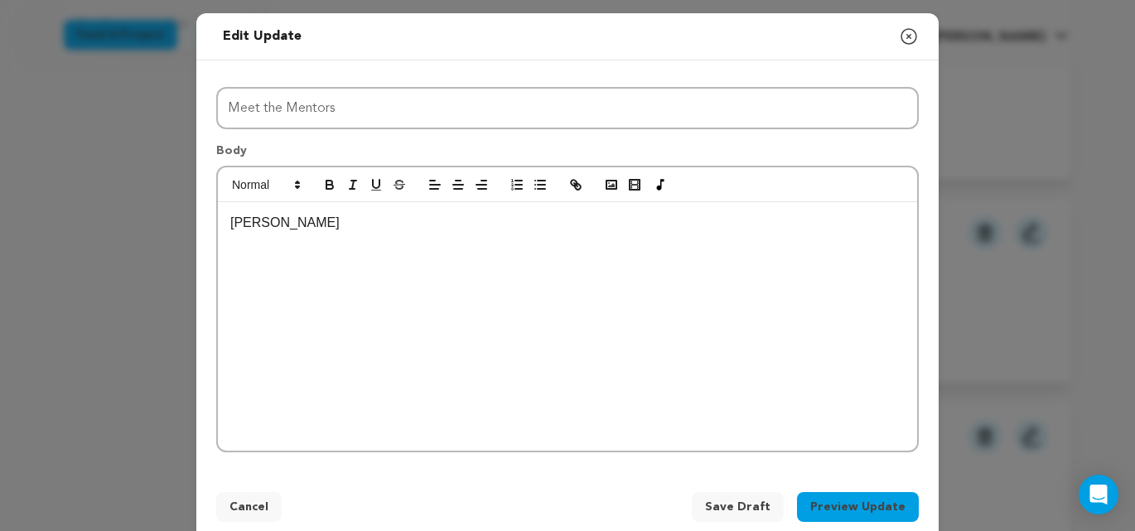
click at [293, 259] on p at bounding box center [567, 265] width 675 height 22
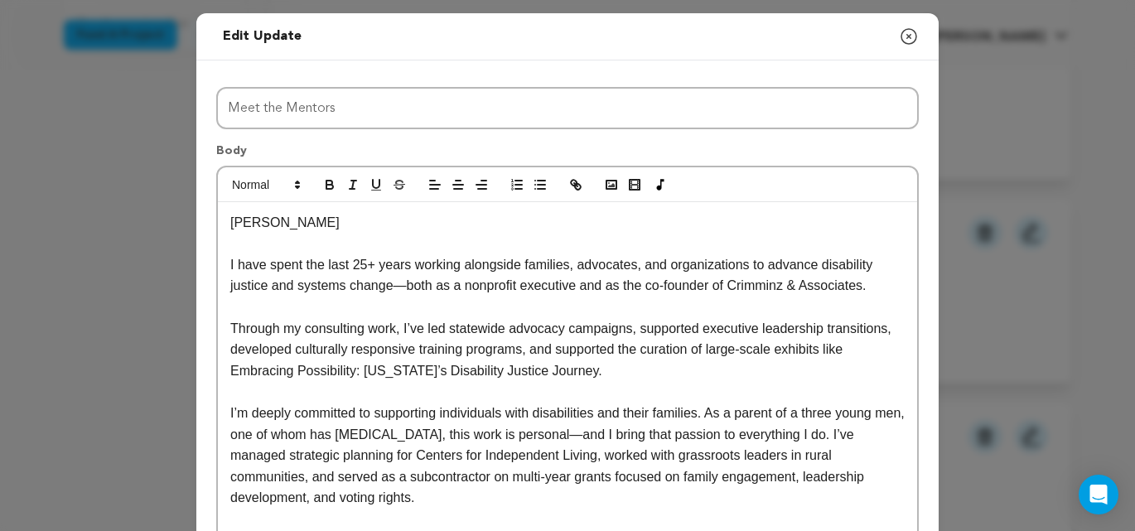
drag, startPoint x: 228, startPoint y: 263, endPoint x: 295, endPoint y: 268, distance: 67.3
click at [228, 263] on div "﻿﻿﻿ ﻿ Stacey Ramirez I have spent the last 25+ years working alongside families…" at bounding box center [567, 434] width 699 height 465
drag, startPoint x: 266, startPoint y: 267, endPoint x: 285, endPoint y: 271, distance: 19.5
click at [266, 267] on p "She I have spent the last 25+ years working alongside families, advocates, and …" at bounding box center [567, 275] width 675 height 42
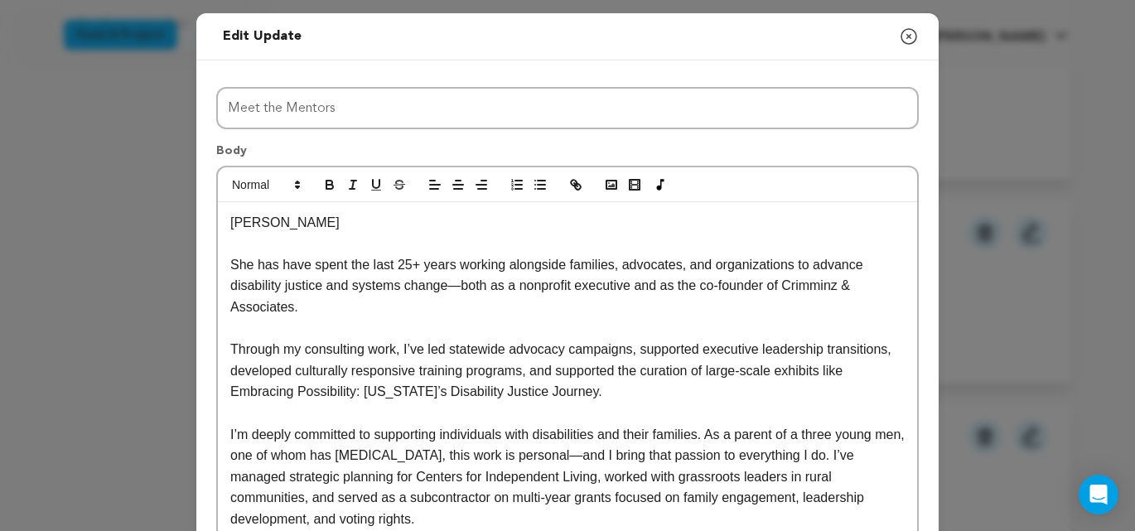
click at [314, 268] on p "She has have spent the last 25+ years working alongside families, advocates, an…" at bounding box center [567, 286] width 675 height 64
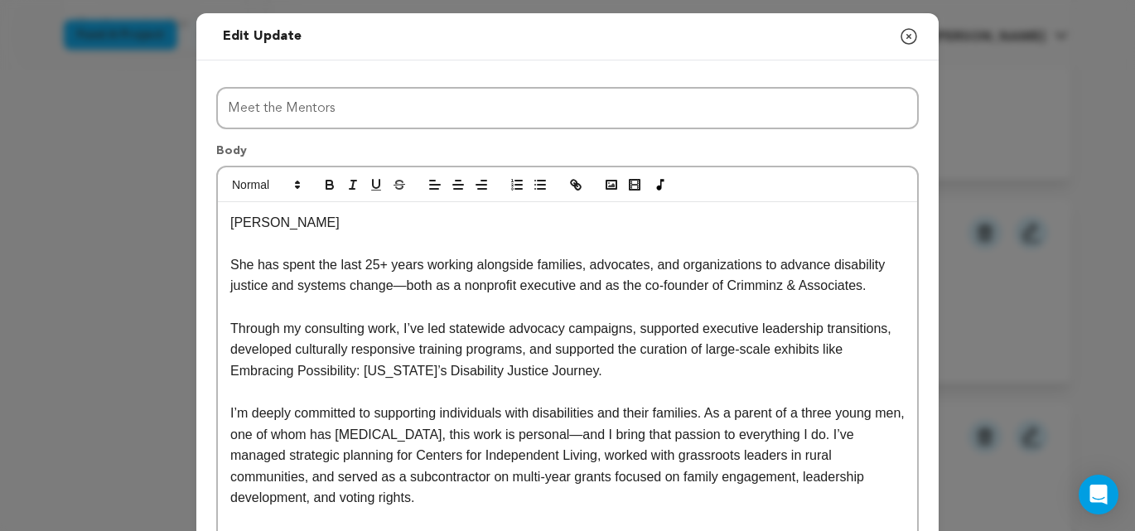
click at [299, 332] on p "Through my consulting work, I’ve led statewide advocacy campaigns, supported ex…" at bounding box center [567, 350] width 675 height 64
click at [429, 330] on p "Through her consulting work, I’ve led statewide advocacy campaigns, supported e…" at bounding box center [567, 350] width 675 height 64
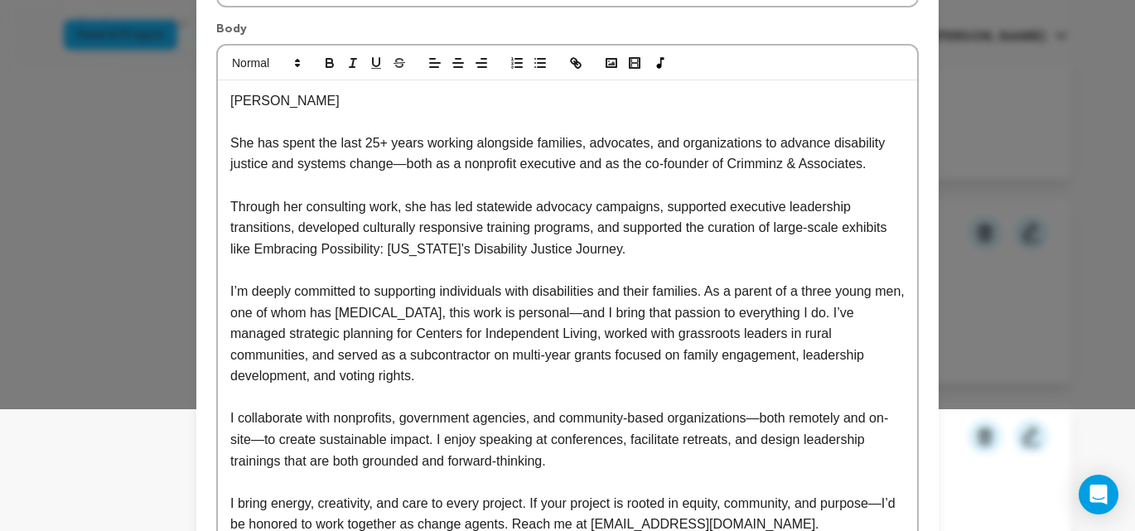
scroll to position [124, 0]
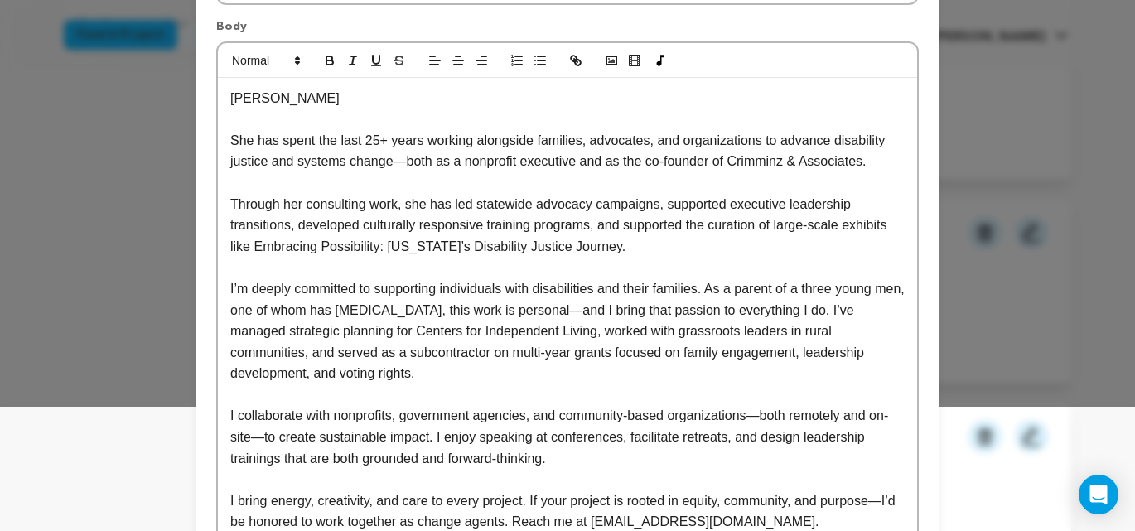
click at [246, 288] on p "I’m deeply committed to supporting individuals with disabilities and their fami…" at bounding box center [567, 331] width 675 height 106
click at [838, 289] on p "She is deeply committed to supporting individuals with disabilities and their f…" at bounding box center [567, 331] width 675 height 106
click at [581, 310] on p "She is deeply committed to supporting individuals with disabilities and their f…" at bounding box center [567, 331] width 675 height 106
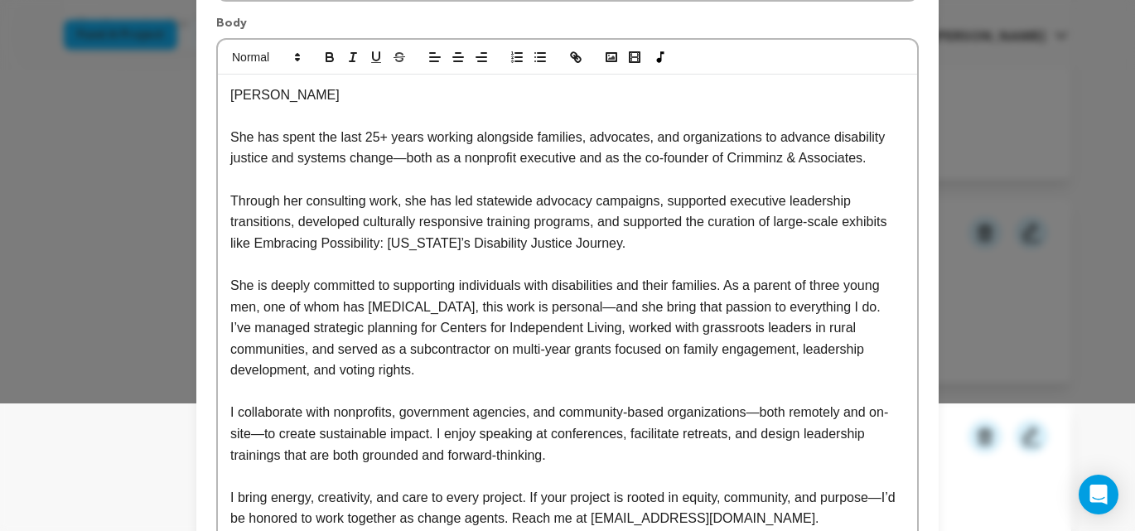
scroll to position [132, 0]
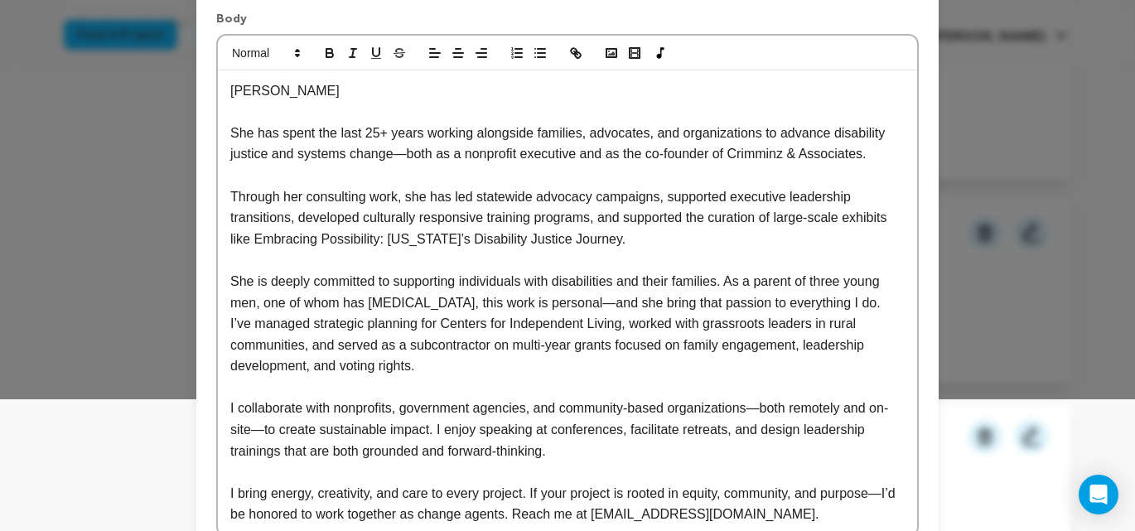
click at [633, 307] on p "She is deeply committed to supporting individuals with disabilities and their f…" at bounding box center [567, 324] width 675 height 106
drag, startPoint x: 674, startPoint y: 385, endPoint x: 719, endPoint y: 361, distance: 51.9
click at [674, 385] on p at bounding box center [567, 388] width 675 height 22
click at [806, 305] on p "She is deeply committed to supporting individuals with disabilities and their f…" at bounding box center [567, 324] width 675 height 106
click at [252, 324] on p "She is deeply committed to supporting individuals with disabilities and their f…" at bounding box center [567, 324] width 675 height 106
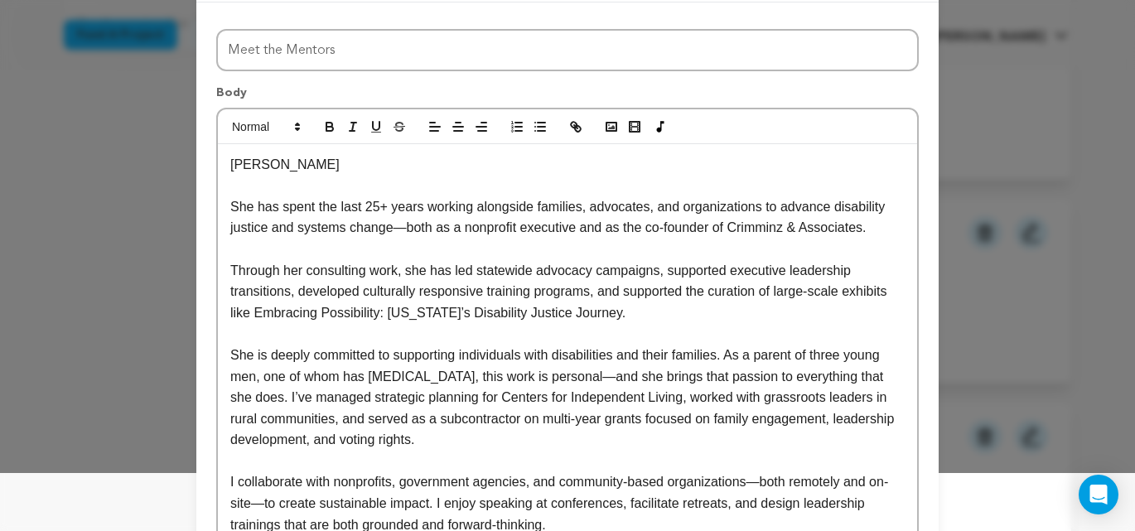
scroll to position [66, 0]
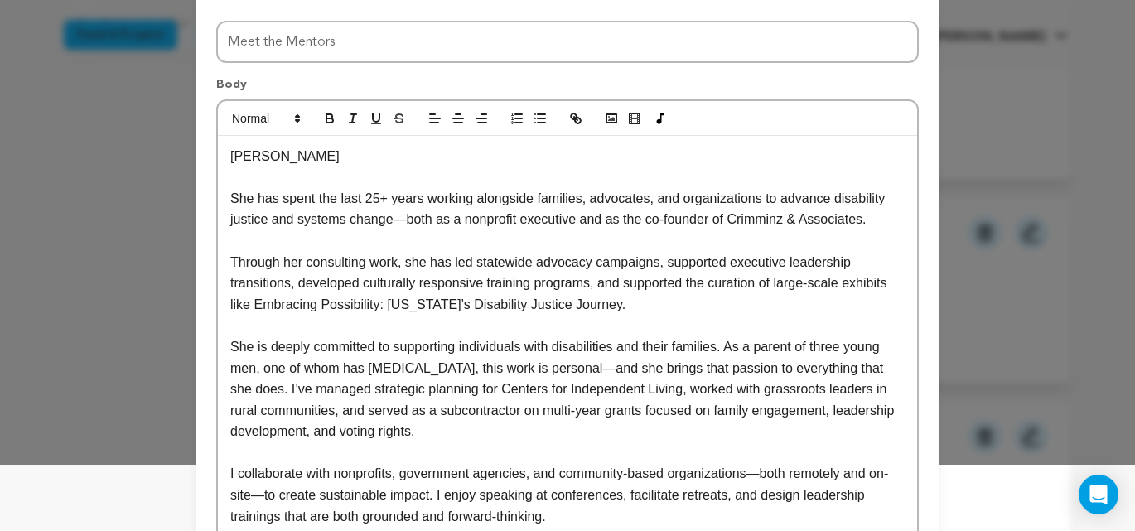
click at [235, 176] on p at bounding box center [567, 178] width 675 height 22
